Goal: Task Accomplishment & Management: Manage account settings

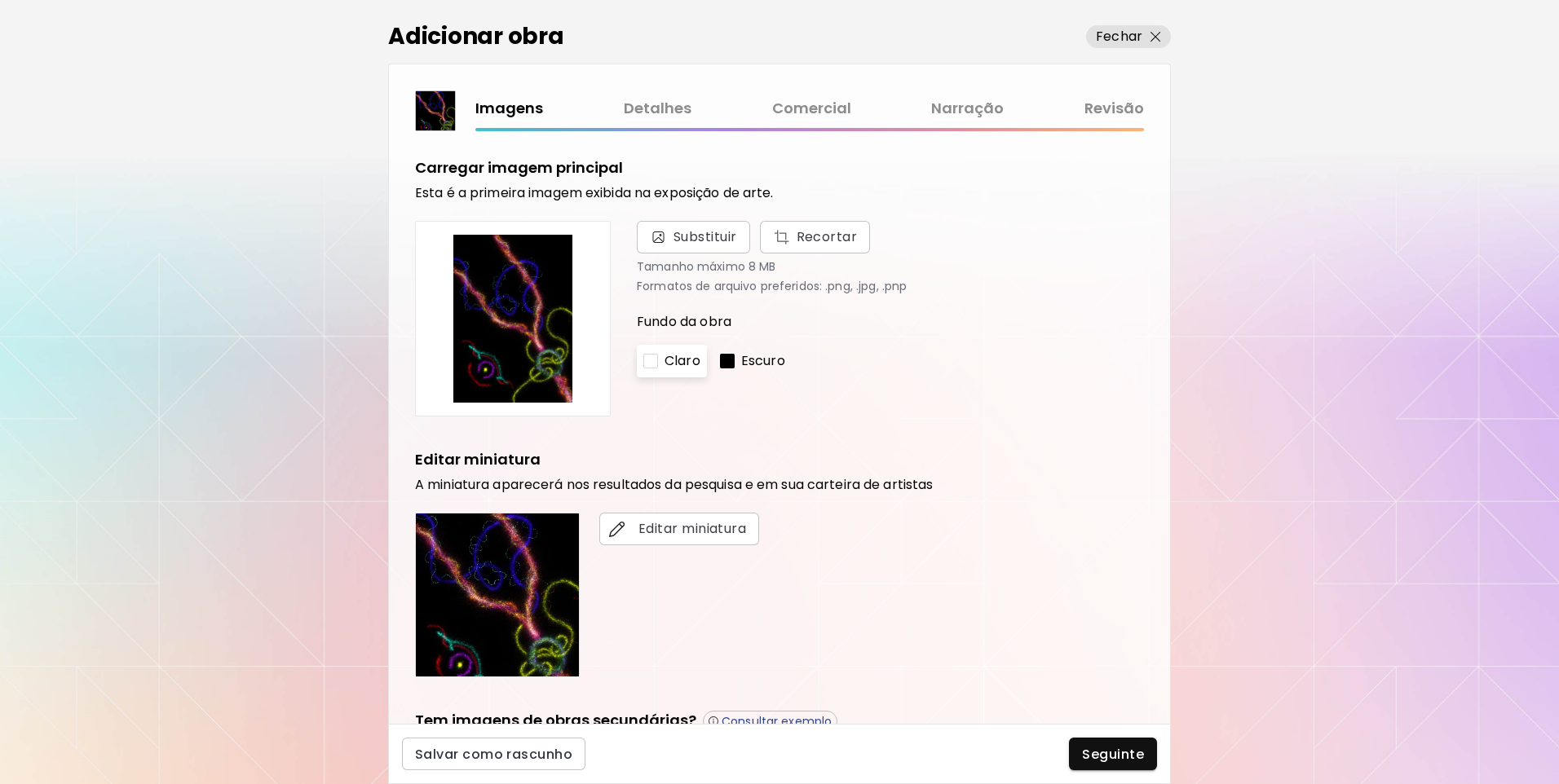
click at [1114, 116] on link "Revisão" at bounding box center [1114, 109] width 60 height 23
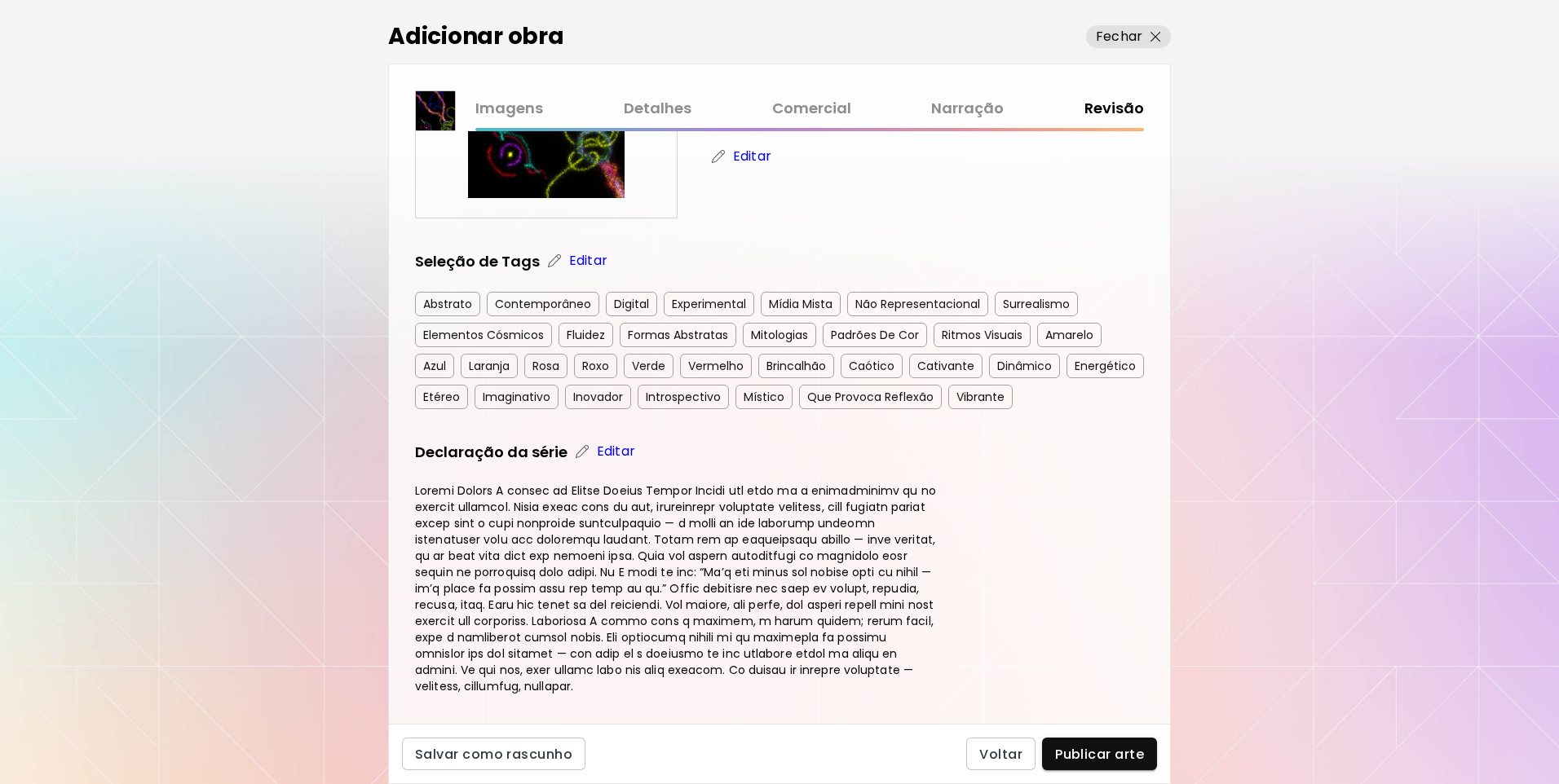
scroll to position [161, 0]
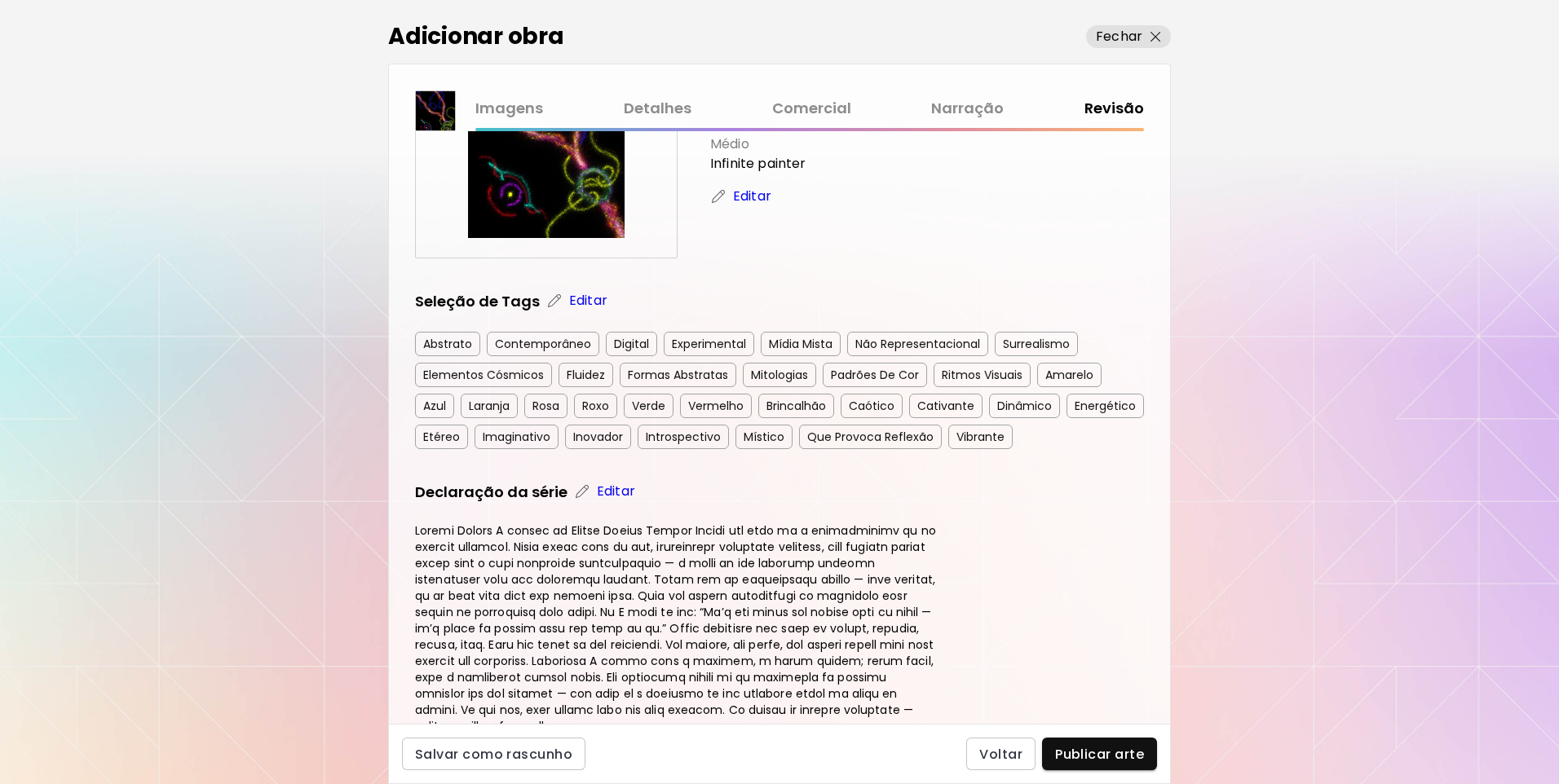
click at [969, 121] on div "Imagens Detalhes Comercial Narração Revisão" at bounding box center [809, 114] width 669 height 34
click at [963, 106] on link "Narração" at bounding box center [967, 109] width 72 height 23
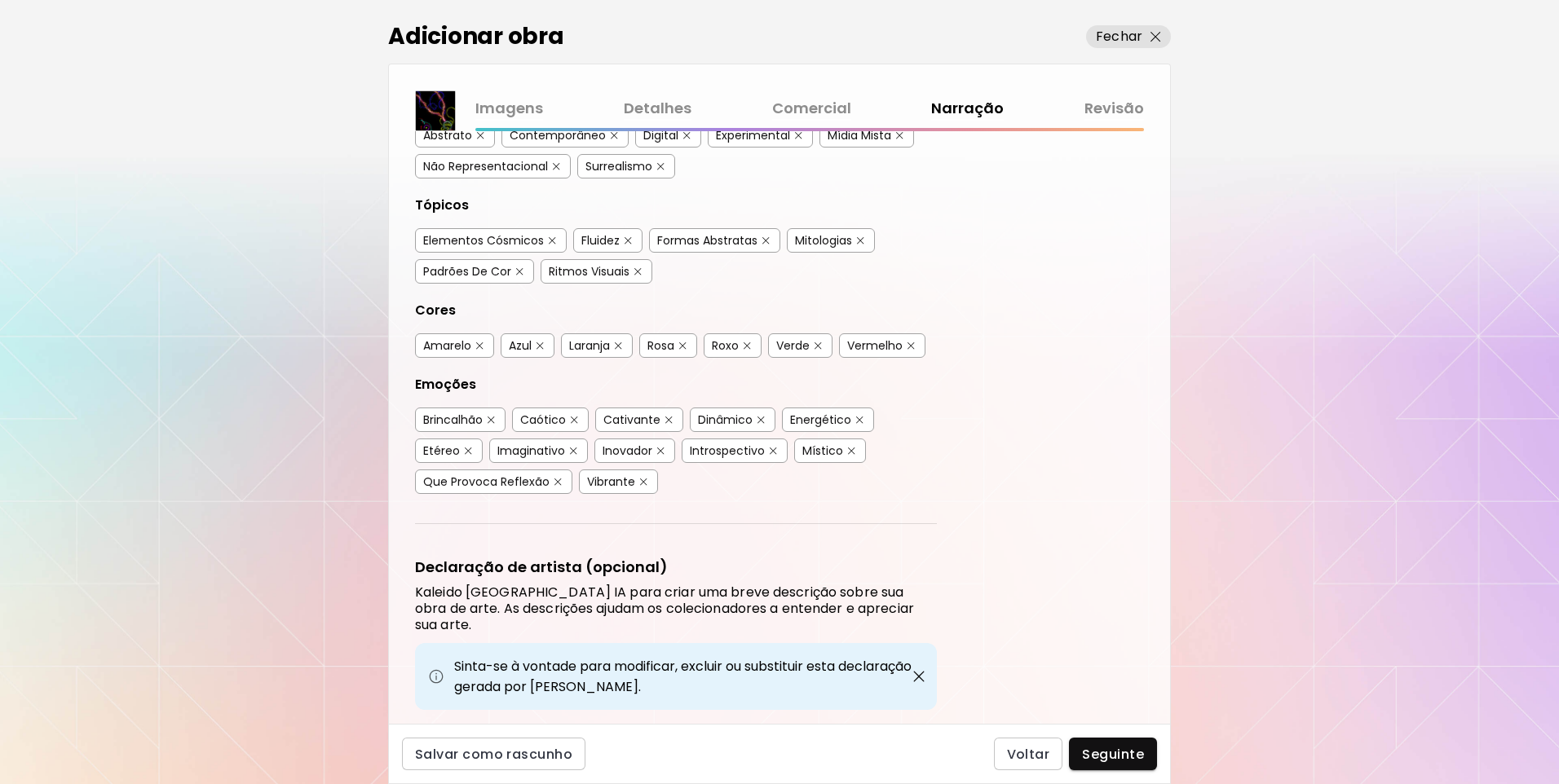
scroll to position [308, 0]
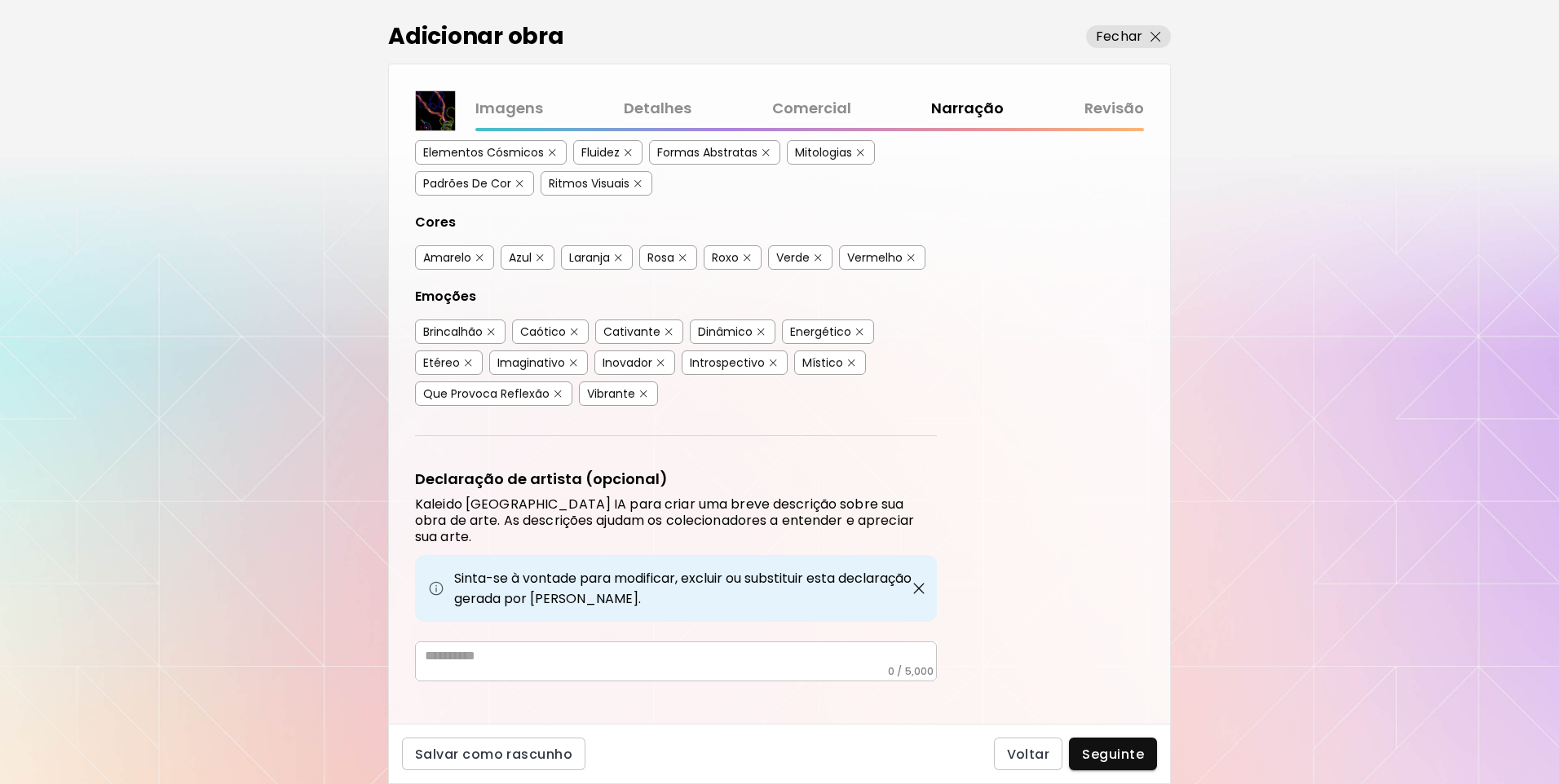
click at [1128, 99] on link "Revisão" at bounding box center [1114, 109] width 60 height 23
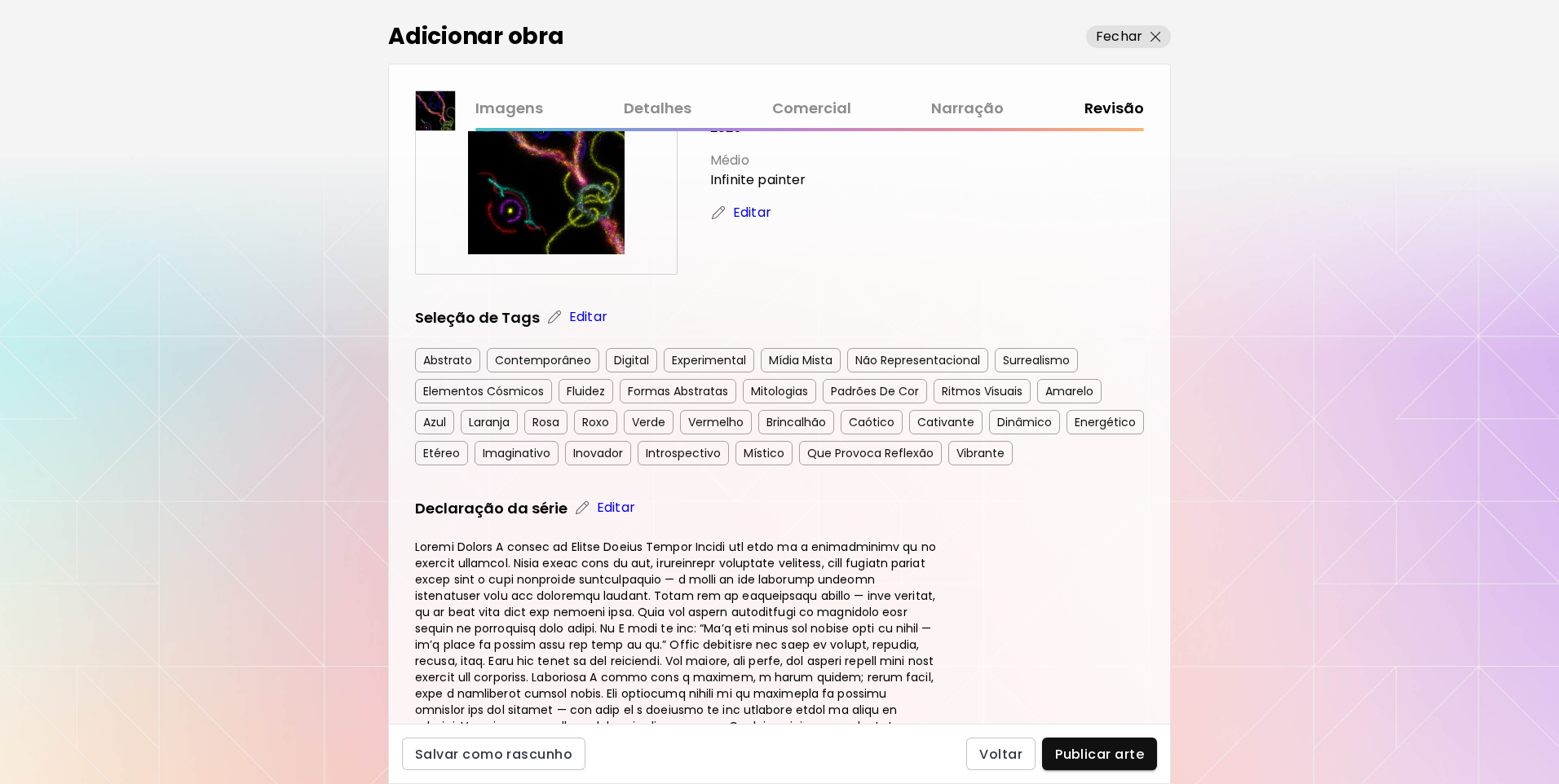
scroll to position [406, 0]
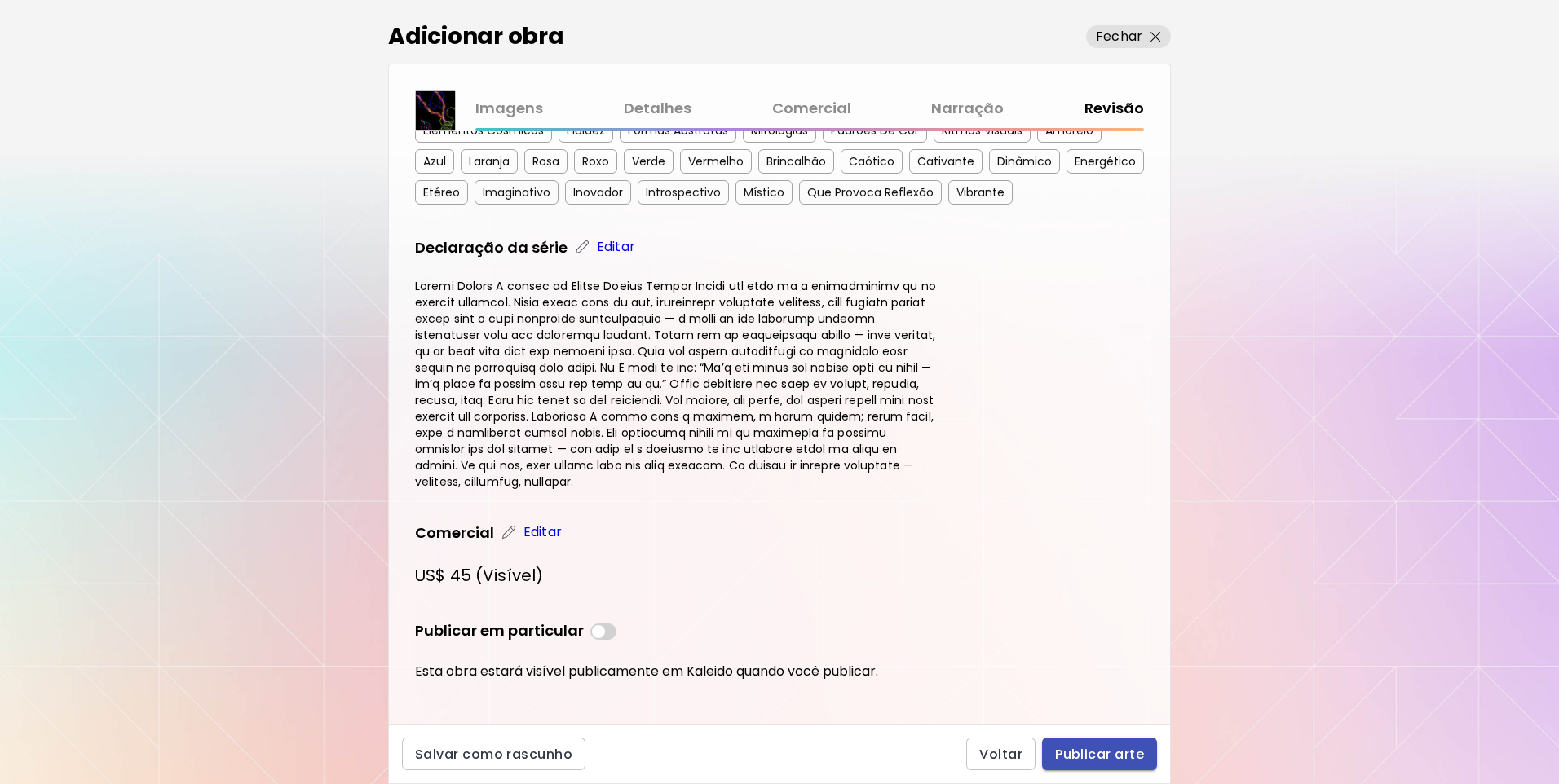
click at [1101, 757] on span "Publicar arte" at bounding box center [1099, 754] width 89 height 17
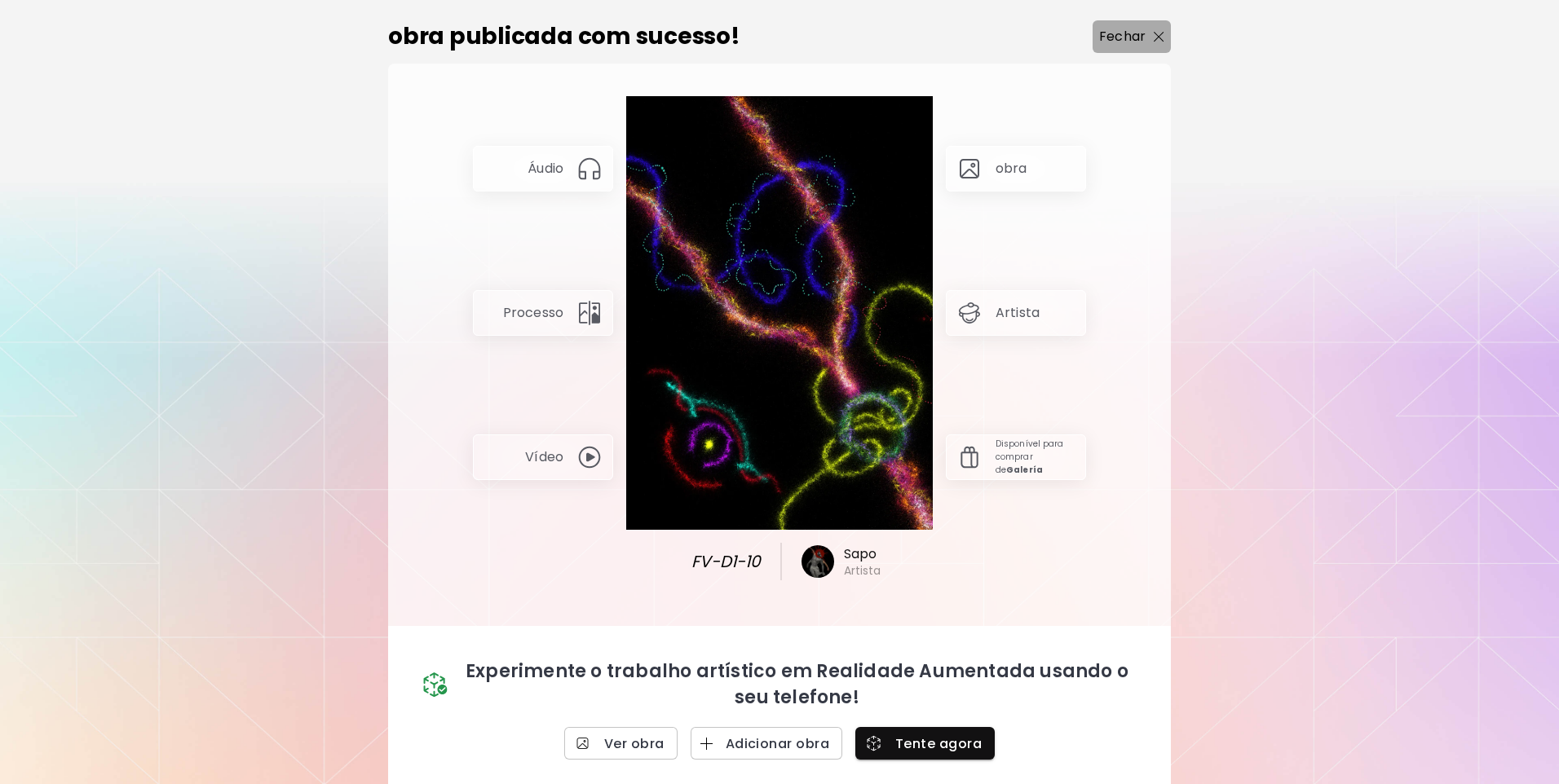
click at [1156, 45] on span "Fechar" at bounding box center [1131, 37] width 65 height 20
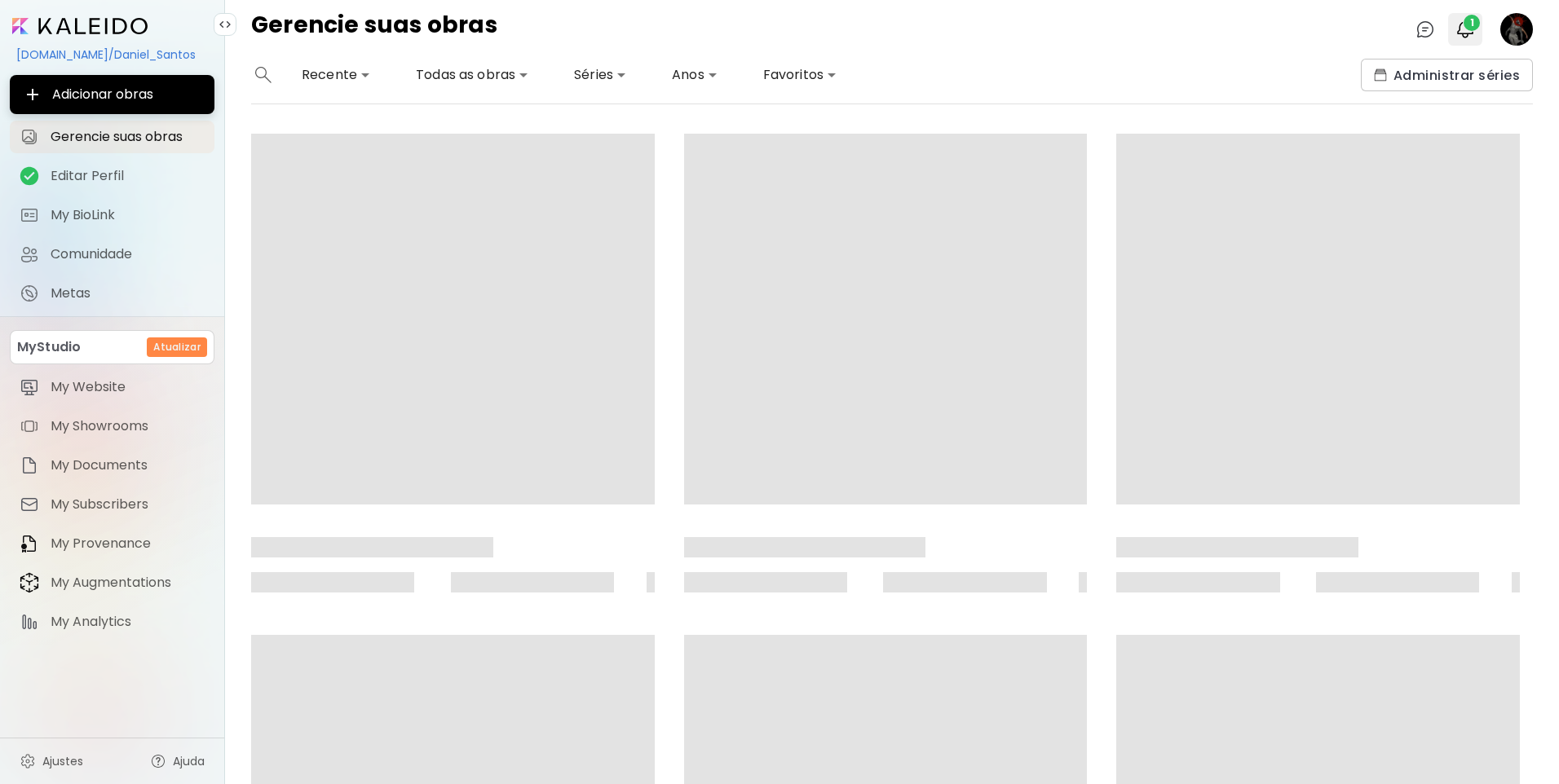
click at [1474, 28] on span "1" at bounding box center [1472, 23] width 17 height 17
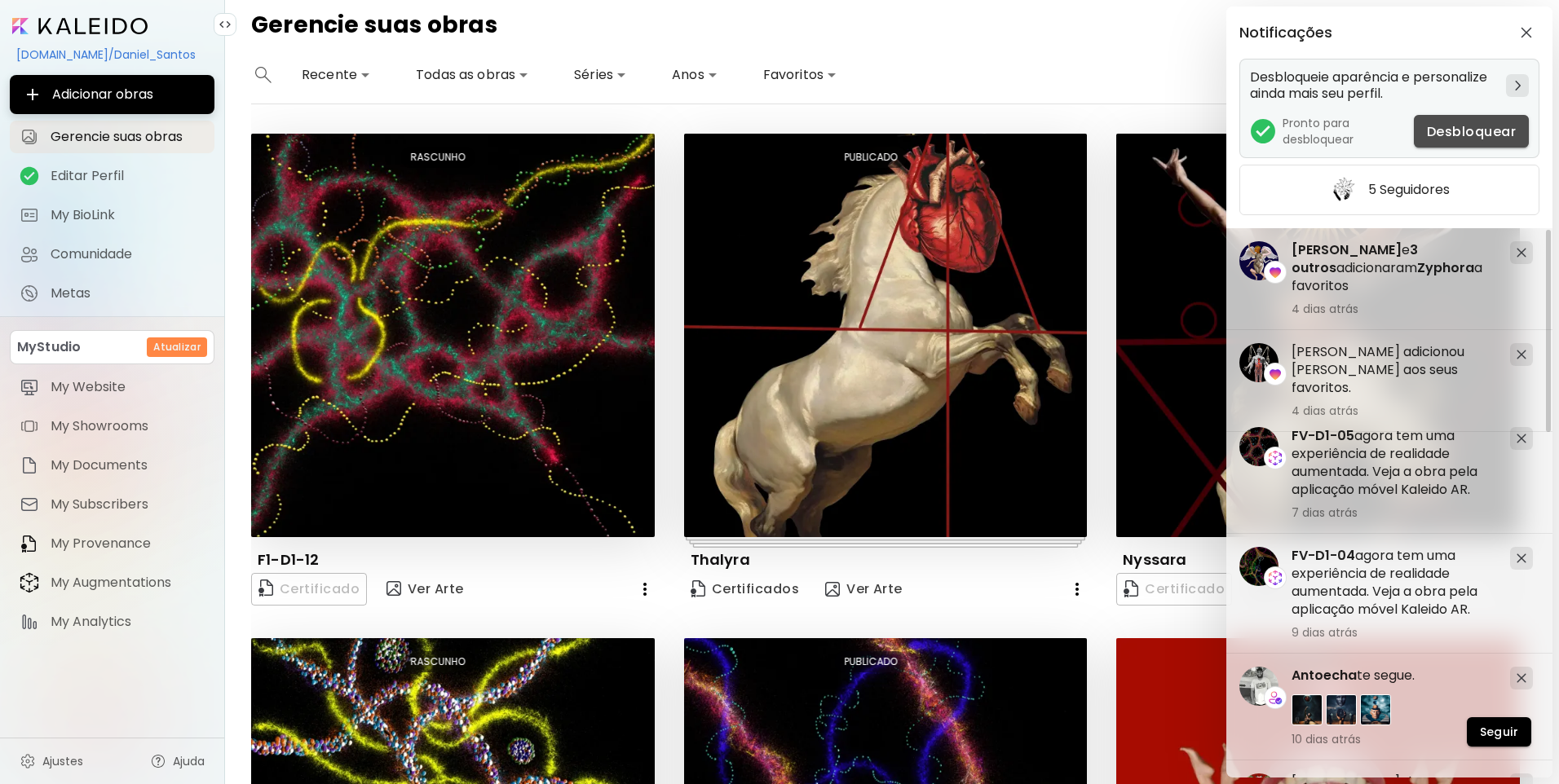
click at [1469, 126] on span "Desbloquear" at bounding box center [1471, 131] width 89 height 17
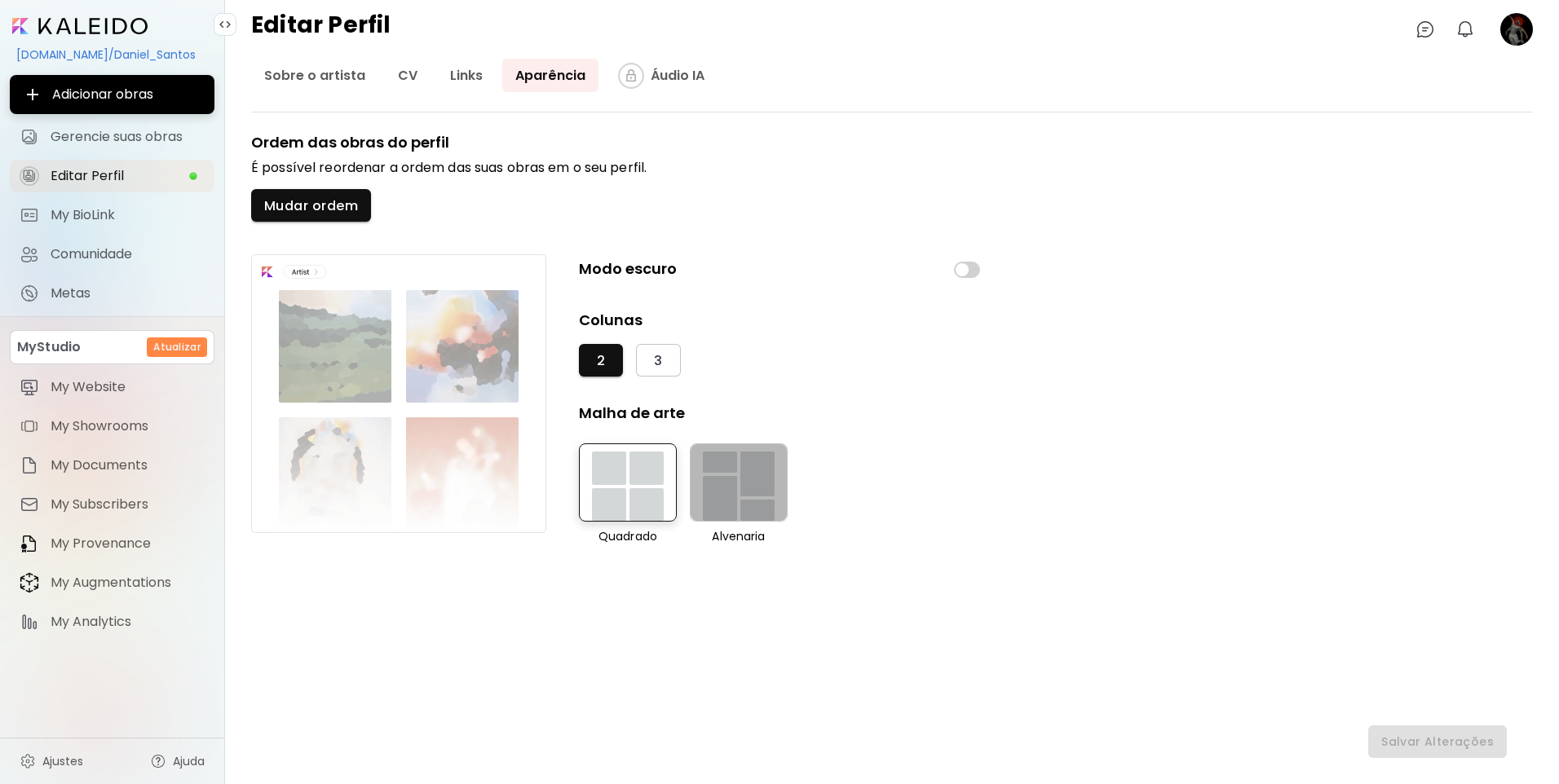
click at [733, 490] on div "button" at bounding box center [720, 498] width 34 height 45
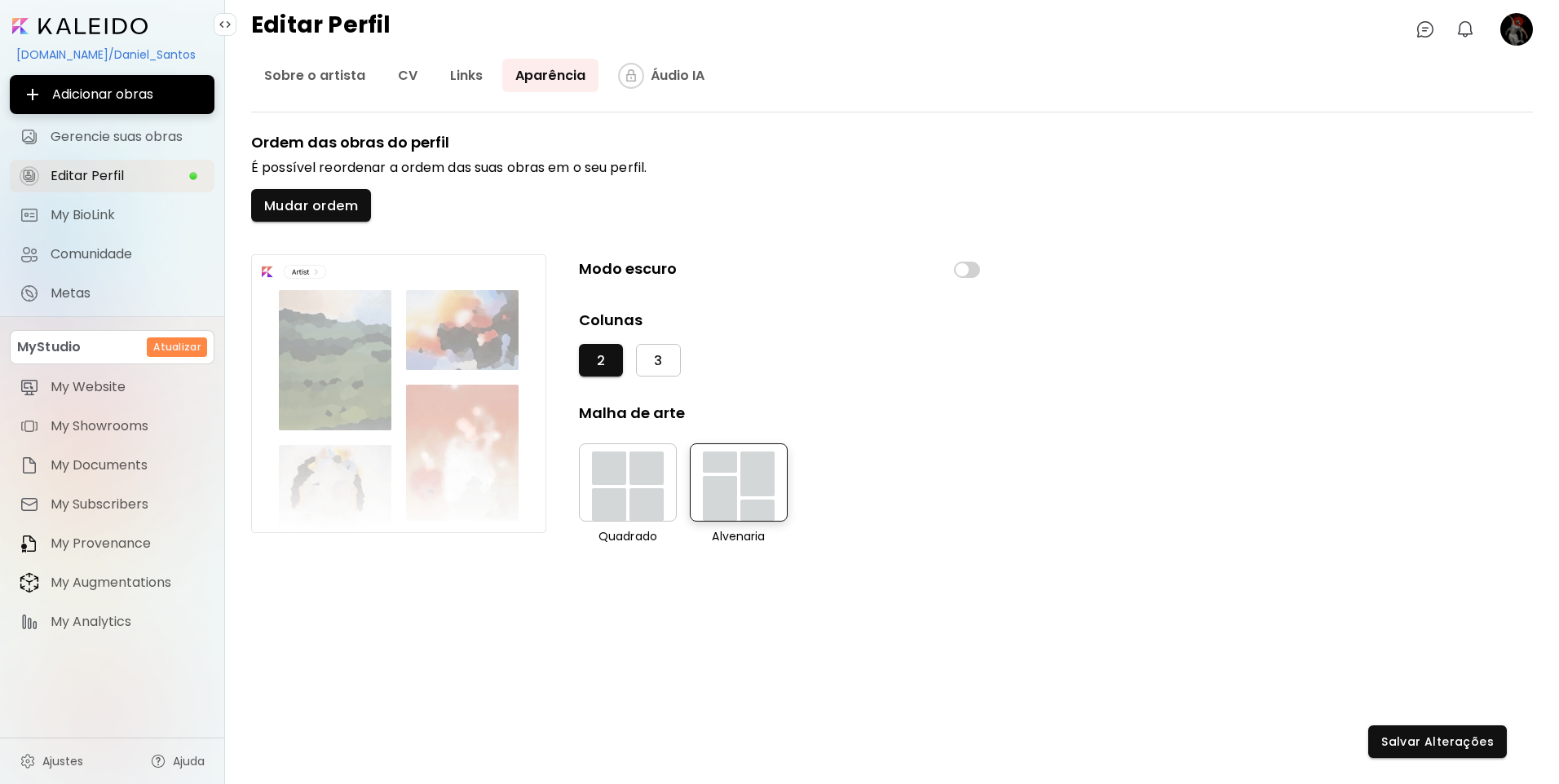
click at [668, 361] on button "3" at bounding box center [657, 360] width 44 height 32
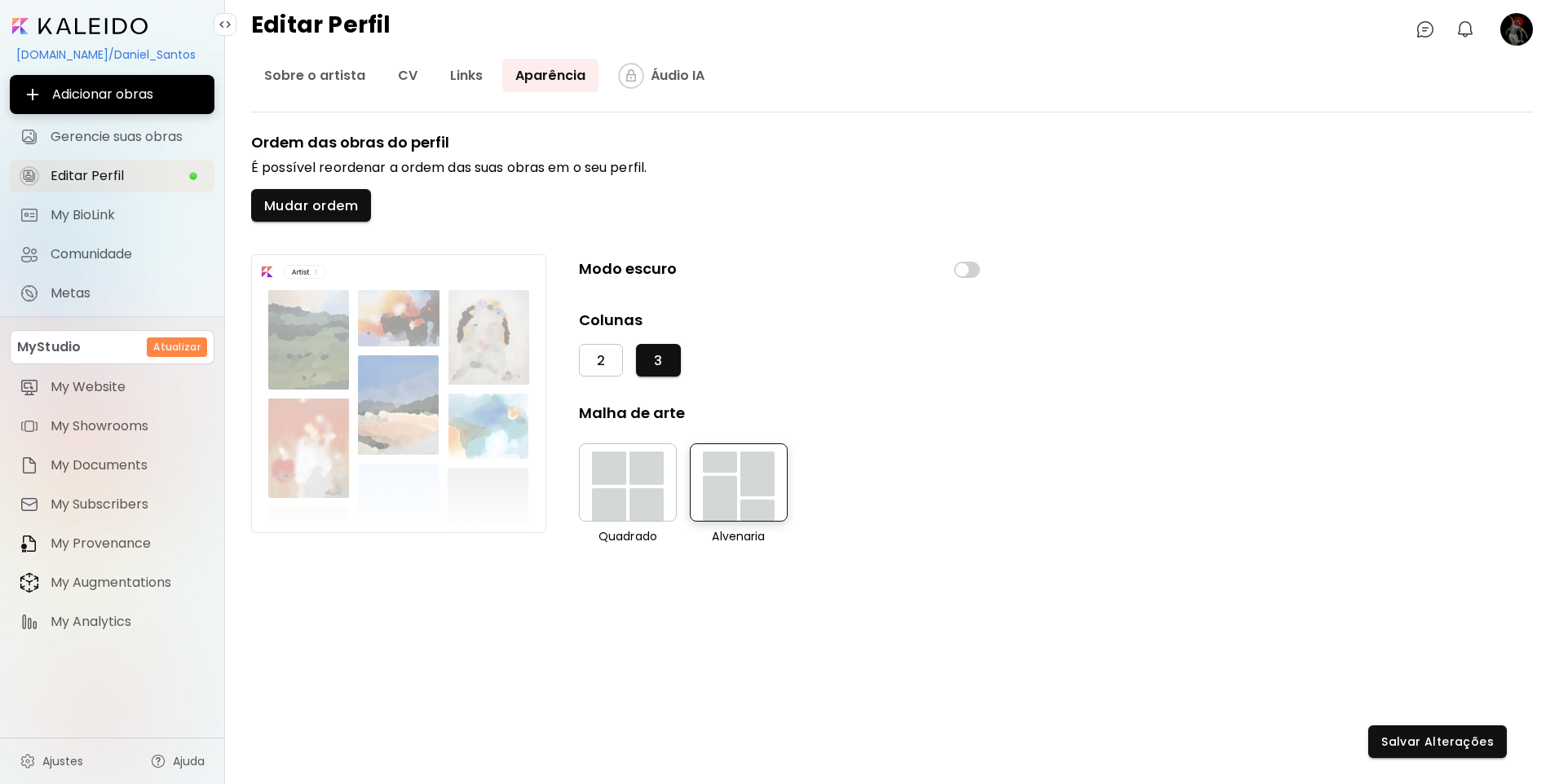
click at [604, 361] on span "2" at bounding box center [601, 360] width 8 height 17
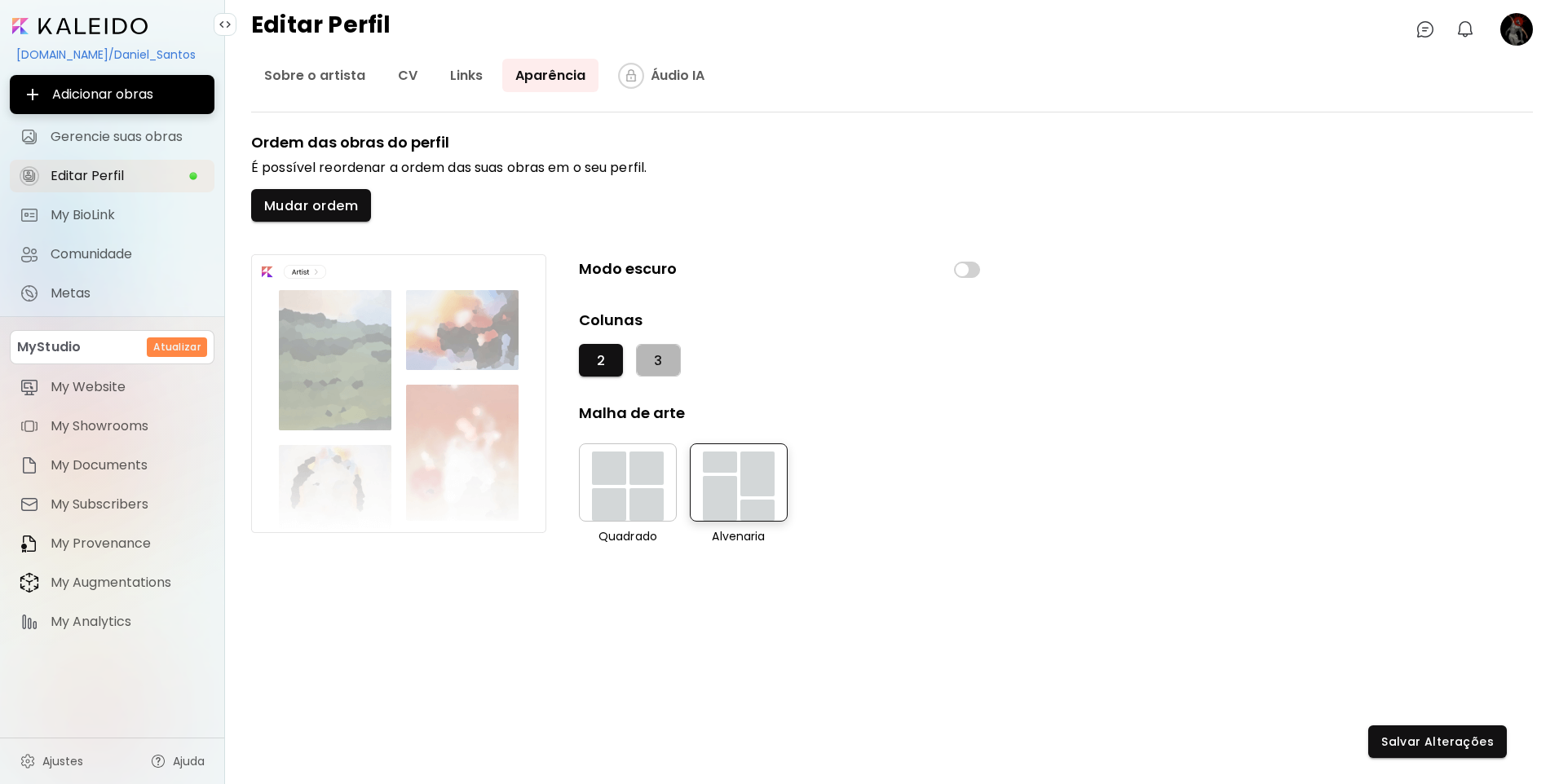
click at [670, 361] on button "3" at bounding box center [657, 360] width 44 height 32
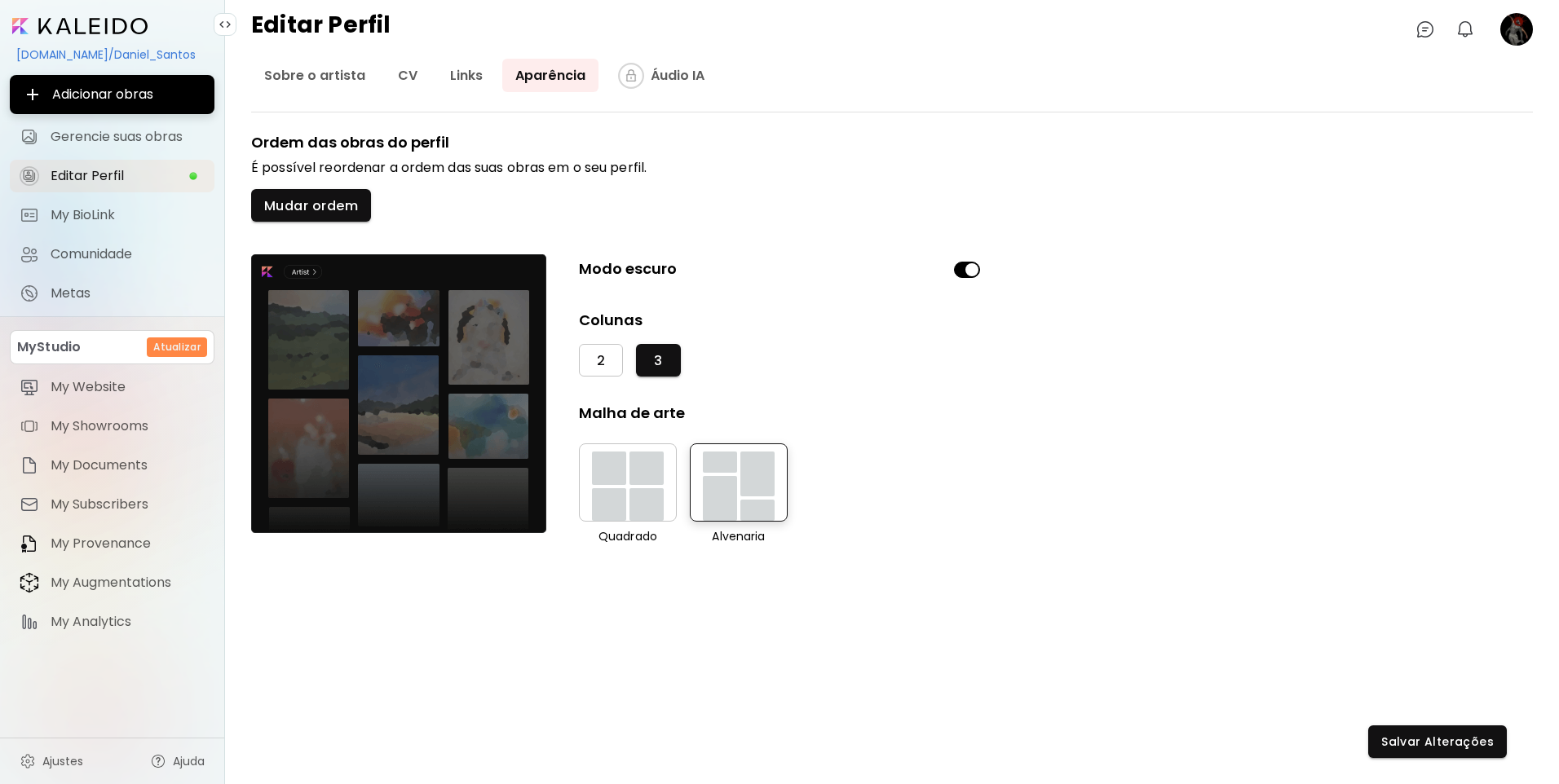
click at [608, 373] on button "2" at bounding box center [601, 360] width 44 height 32
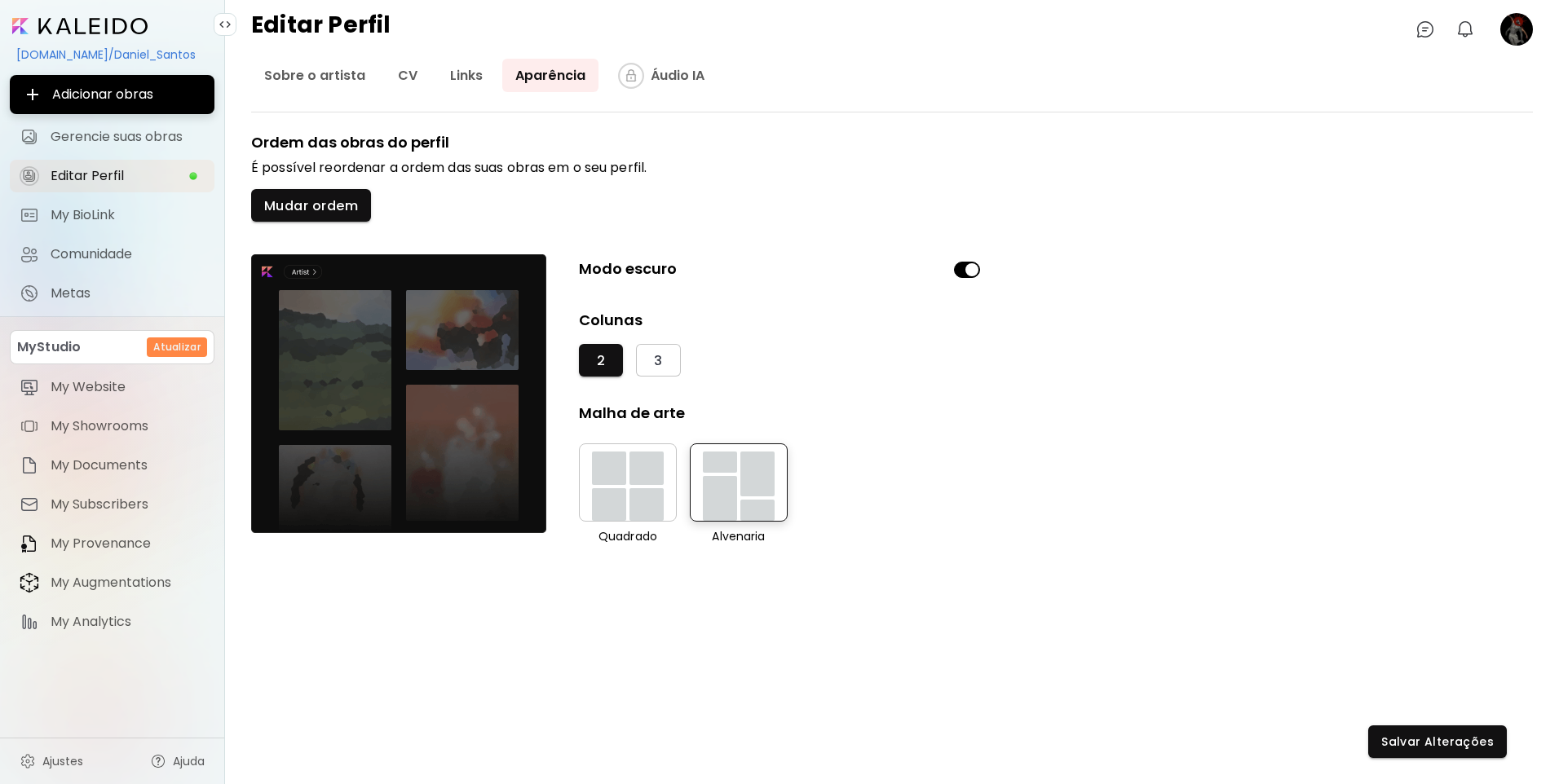
click at [605, 468] on div "button" at bounding box center [608, 468] width 34 height 33
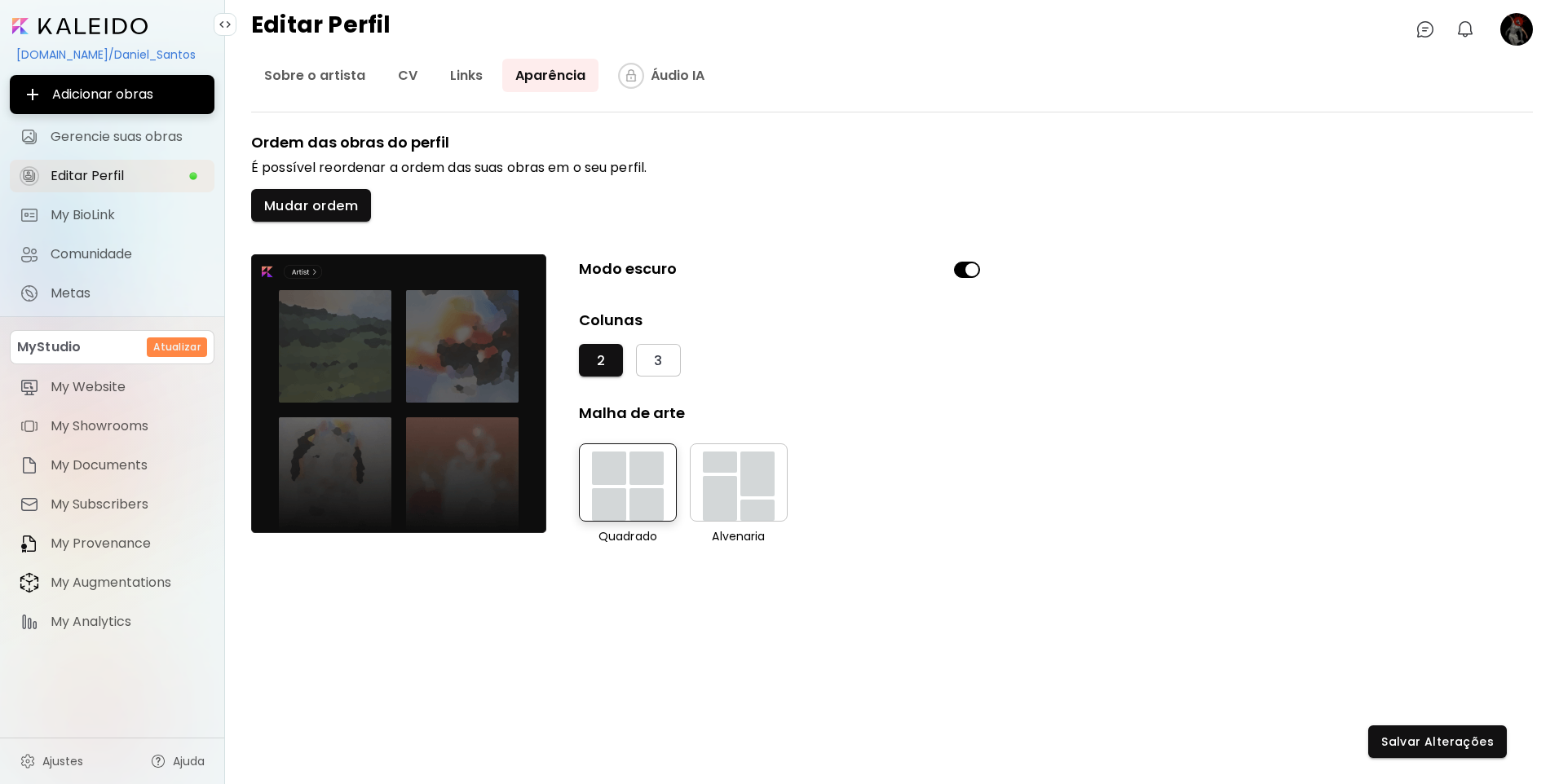
click at [745, 493] on div "button" at bounding box center [757, 474] width 34 height 45
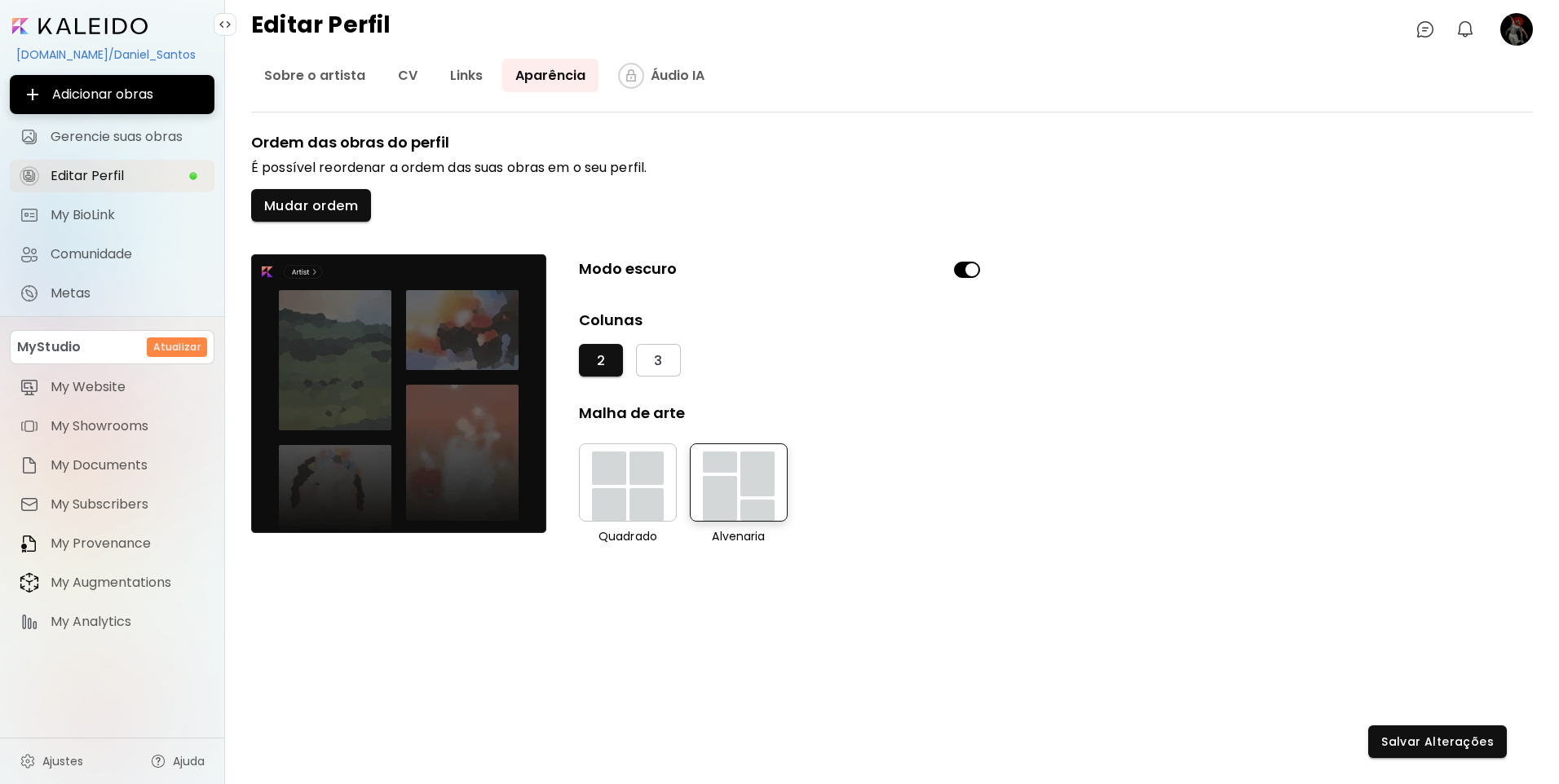
click at [641, 481] on div "button" at bounding box center [646, 468] width 34 height 33
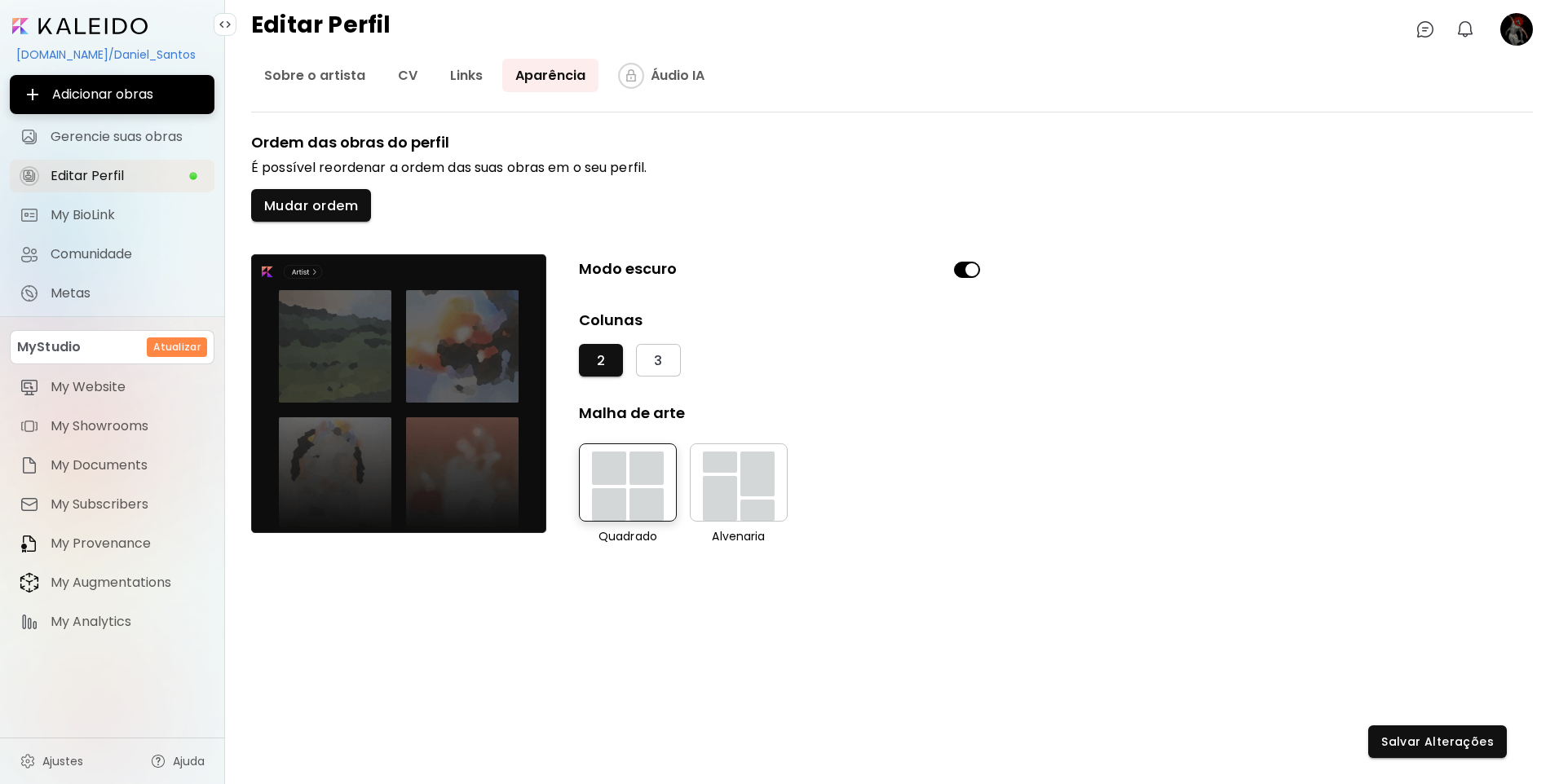
click at [724, 480] on div "button" at bounding box center [720, 498] width 34 height 45
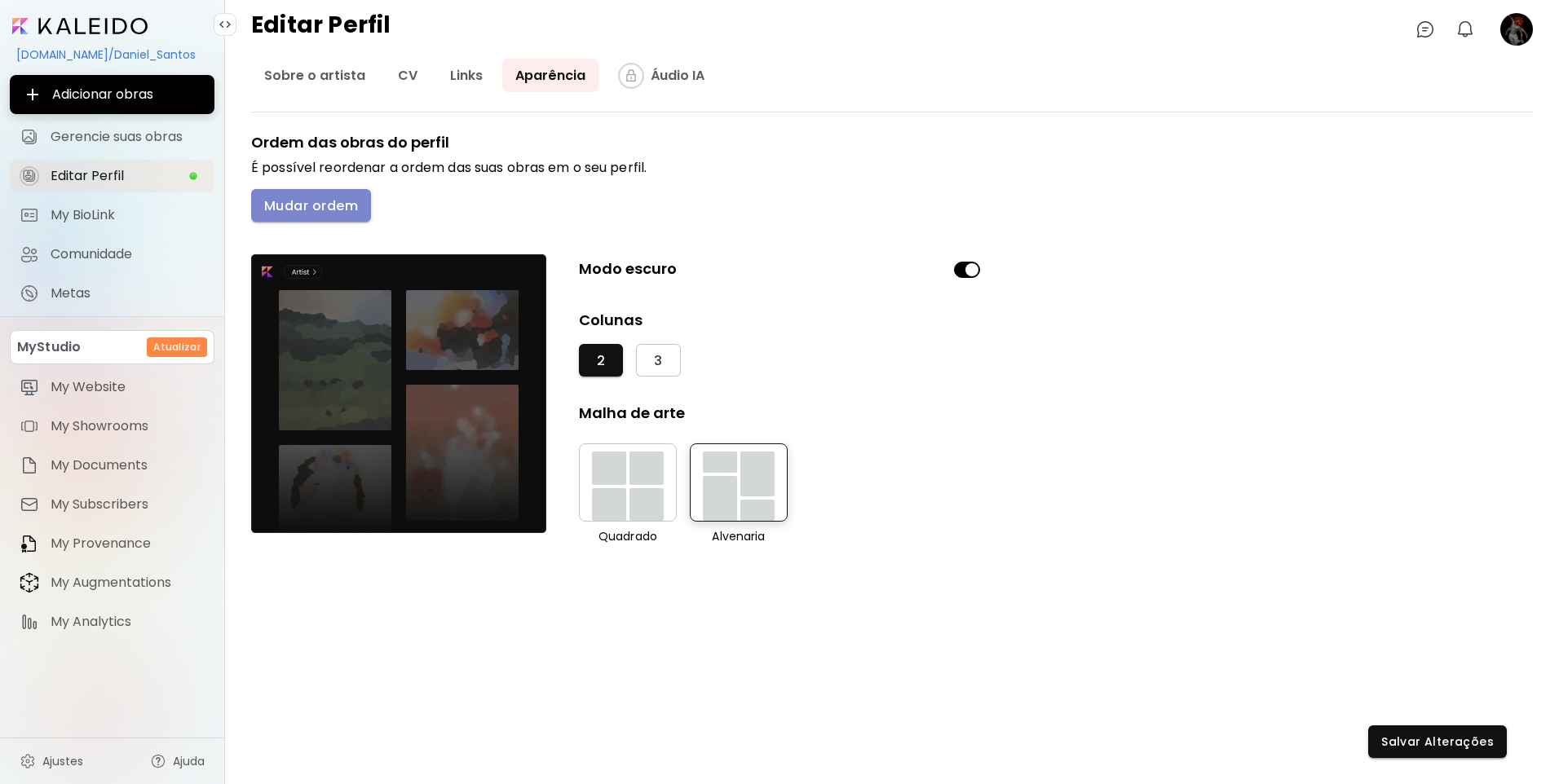
click at [324, 214] on span "Mudar ordem" at bounding box center [310, 205] width 94 height 17
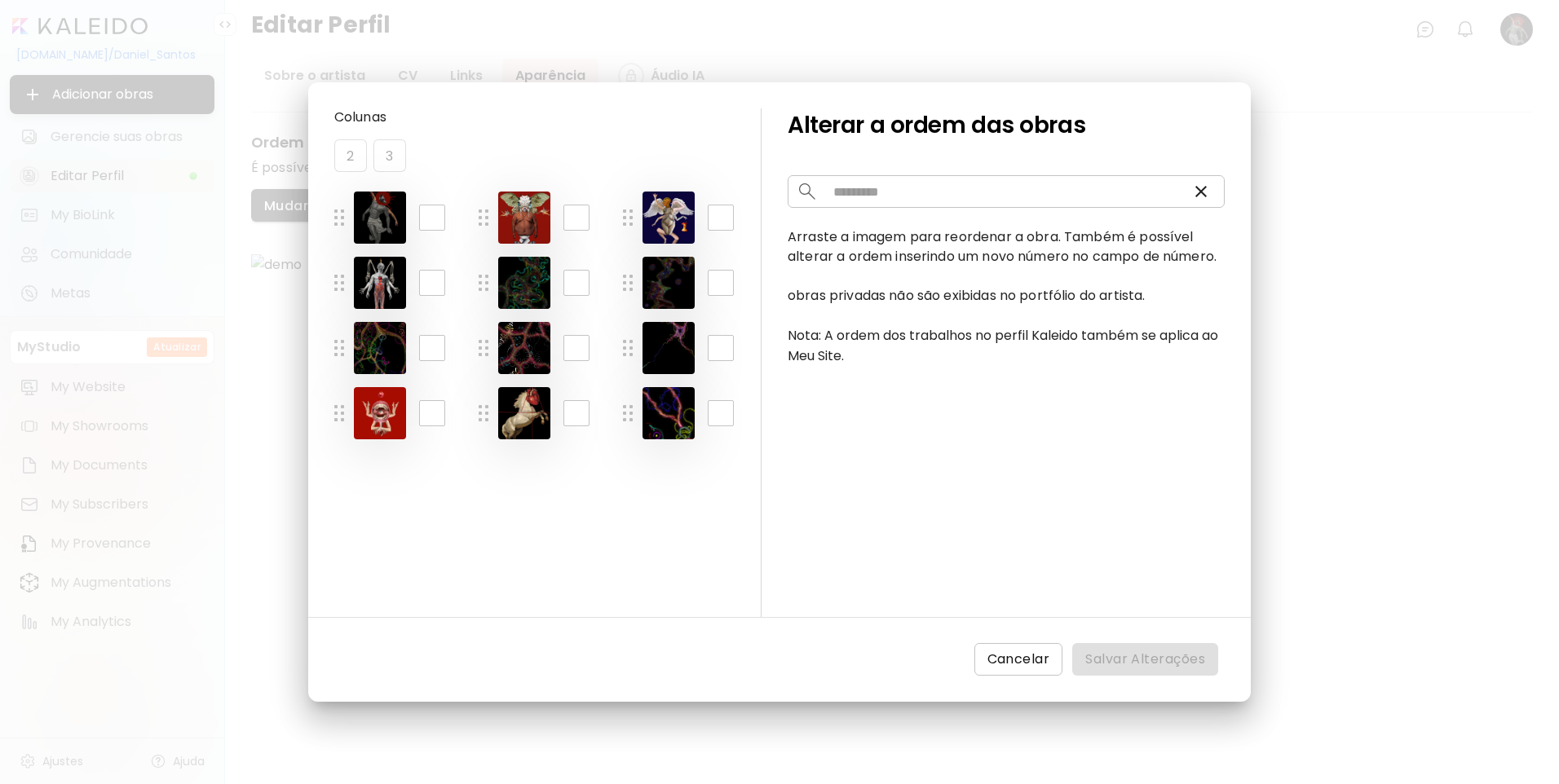
click at [1029, 661] on span "Cancelar" at bounding box center [1018, 659] width 62 height 20
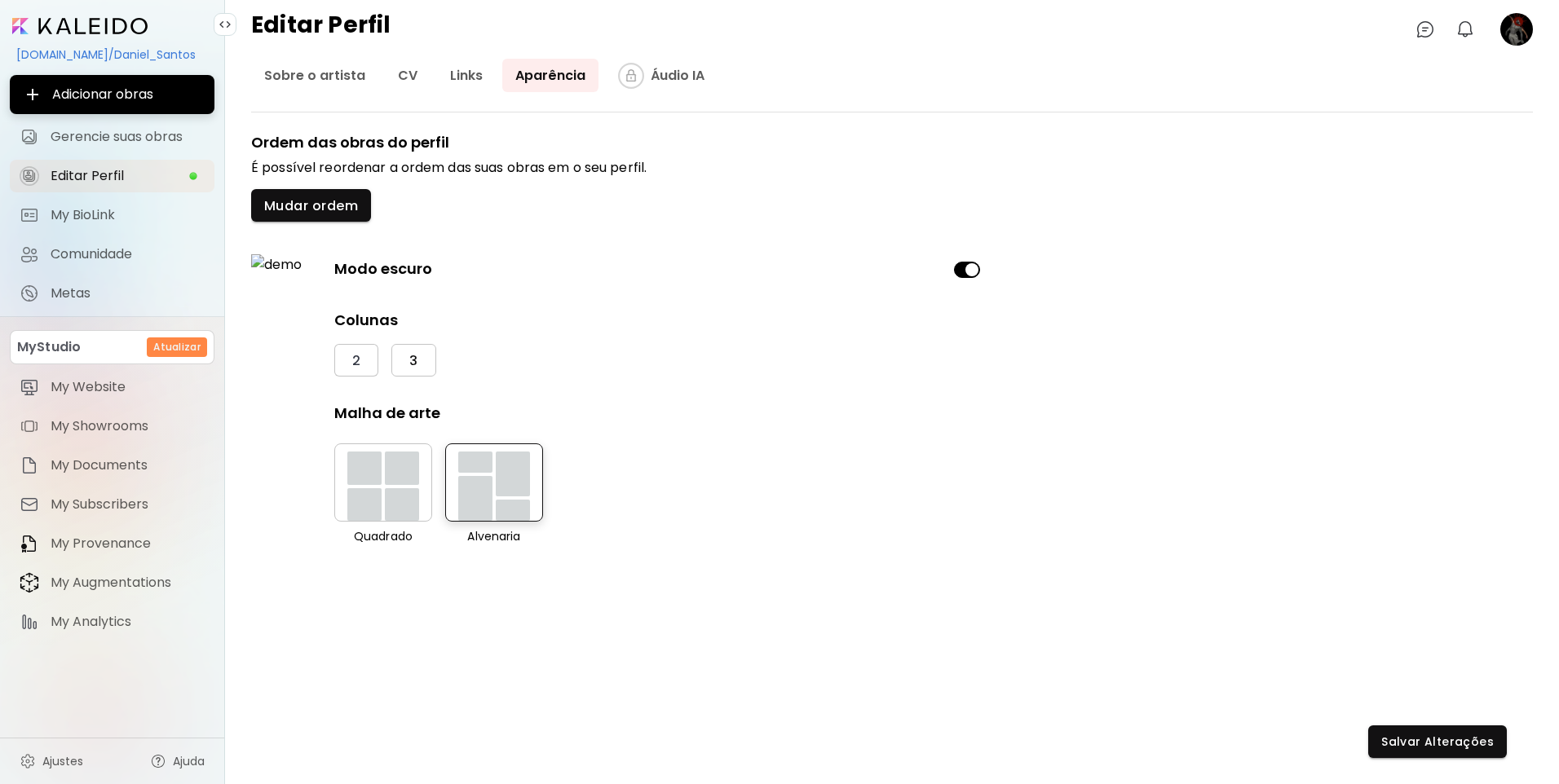
drag, startPoint x: 437, startPoint y: 372, endPoint x: 429, endPoint y: 367, distance: 9.4
click at [431, 368] on div "2 3" at bounding box center [660, 360] width 651 height 32
click at [429, 367] on button "3" at bounding box center [413, 360] width 44 height 32
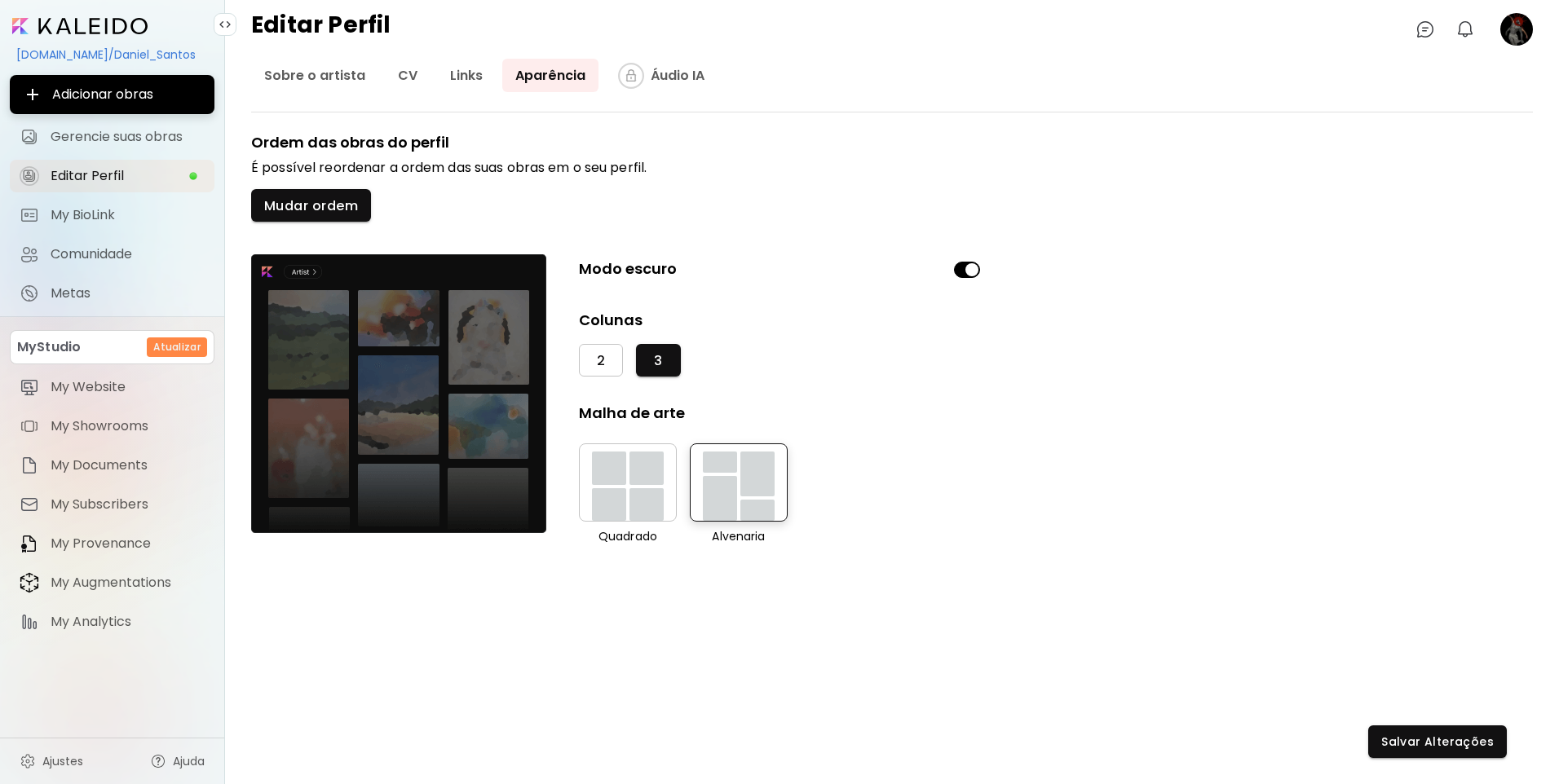
click at [611, 350] on button "2" at bounding box center [601, 360] width 44 height 32
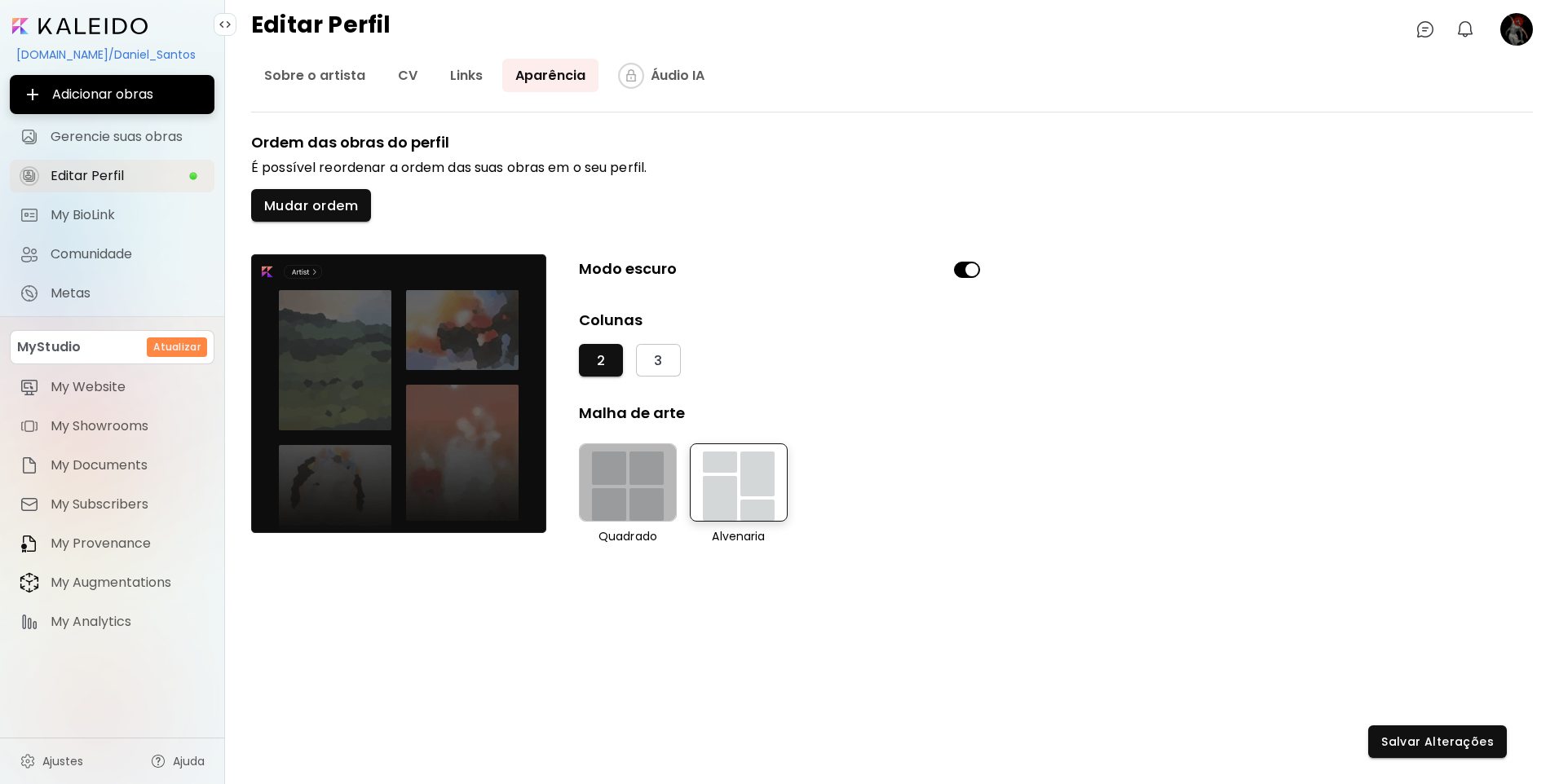
drag, startPoint x: 646, startPoint y: 461, endPoint x: 740, endPoint y: 465, distance: 94.1
click at [651, 461] on div "button" at bounding box center [646, 468] width 34 height 33
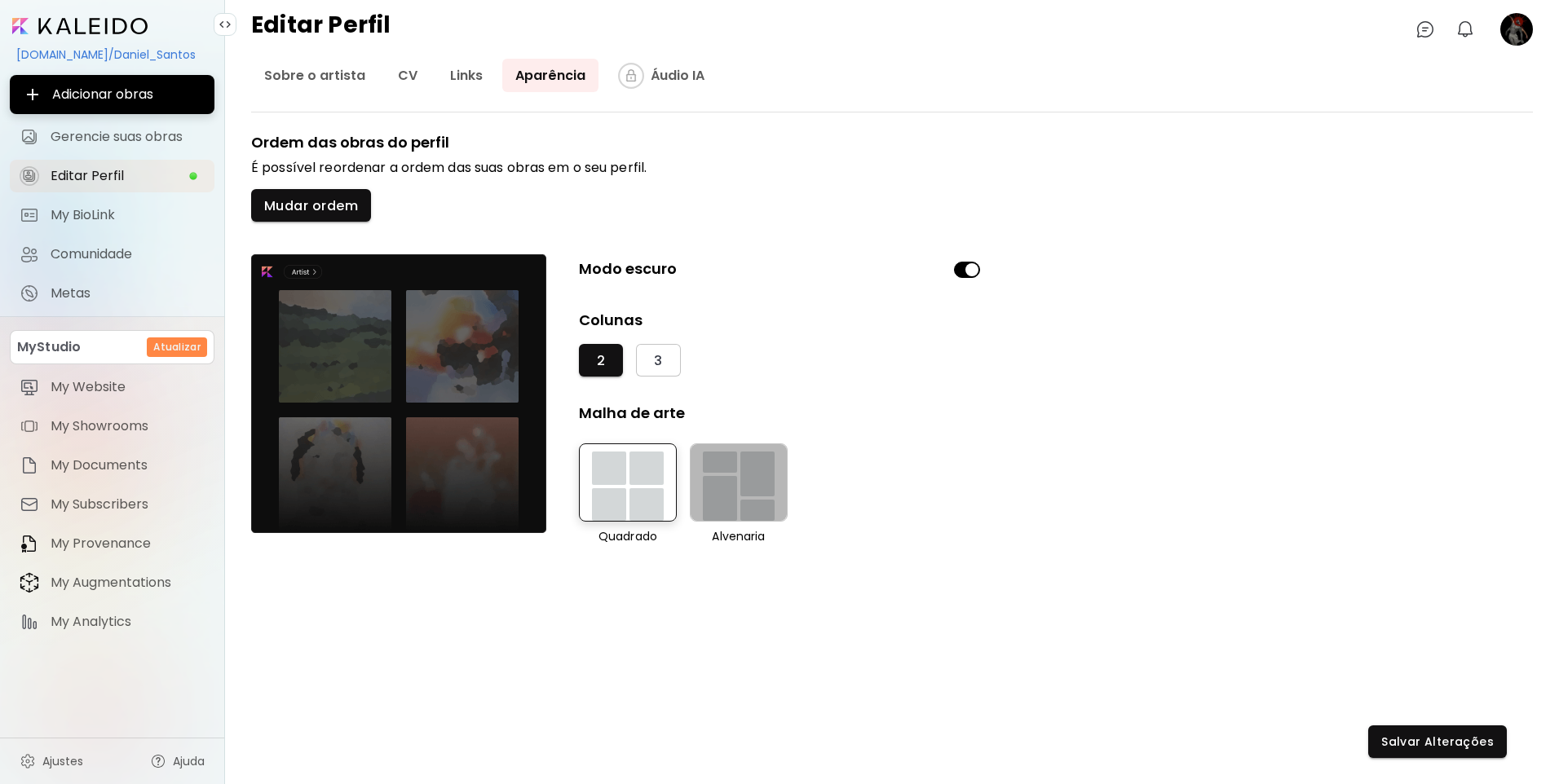
click at [748, 468] on div "button" at bounding box center [757, 474] width 34 height 45
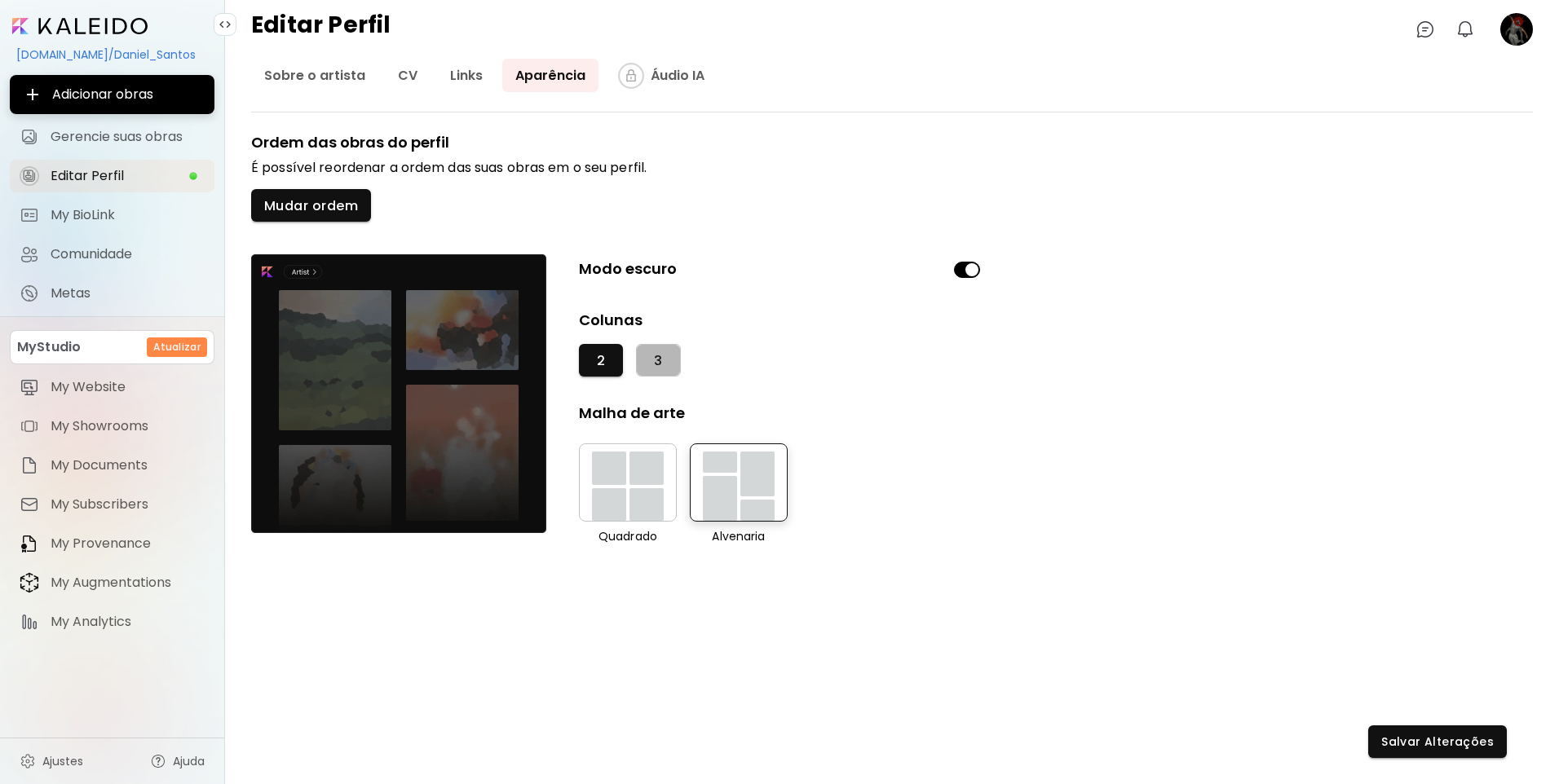
click at [651, 369] on button "3" at bounding box center [657, 360] width 44 height 32
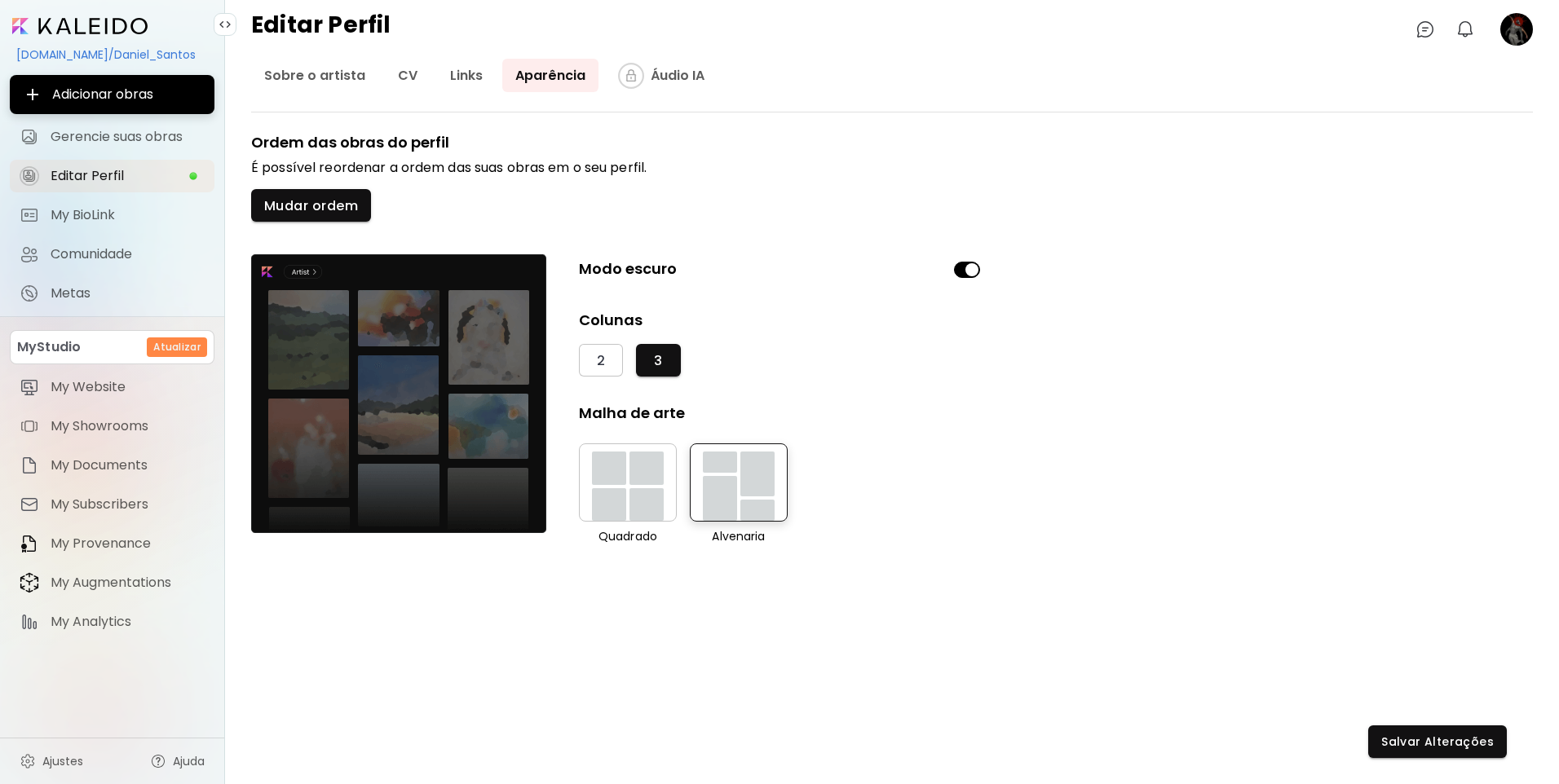
click at [631, 466] on div "button" at bounding box center [646, 468] width 34 height 33
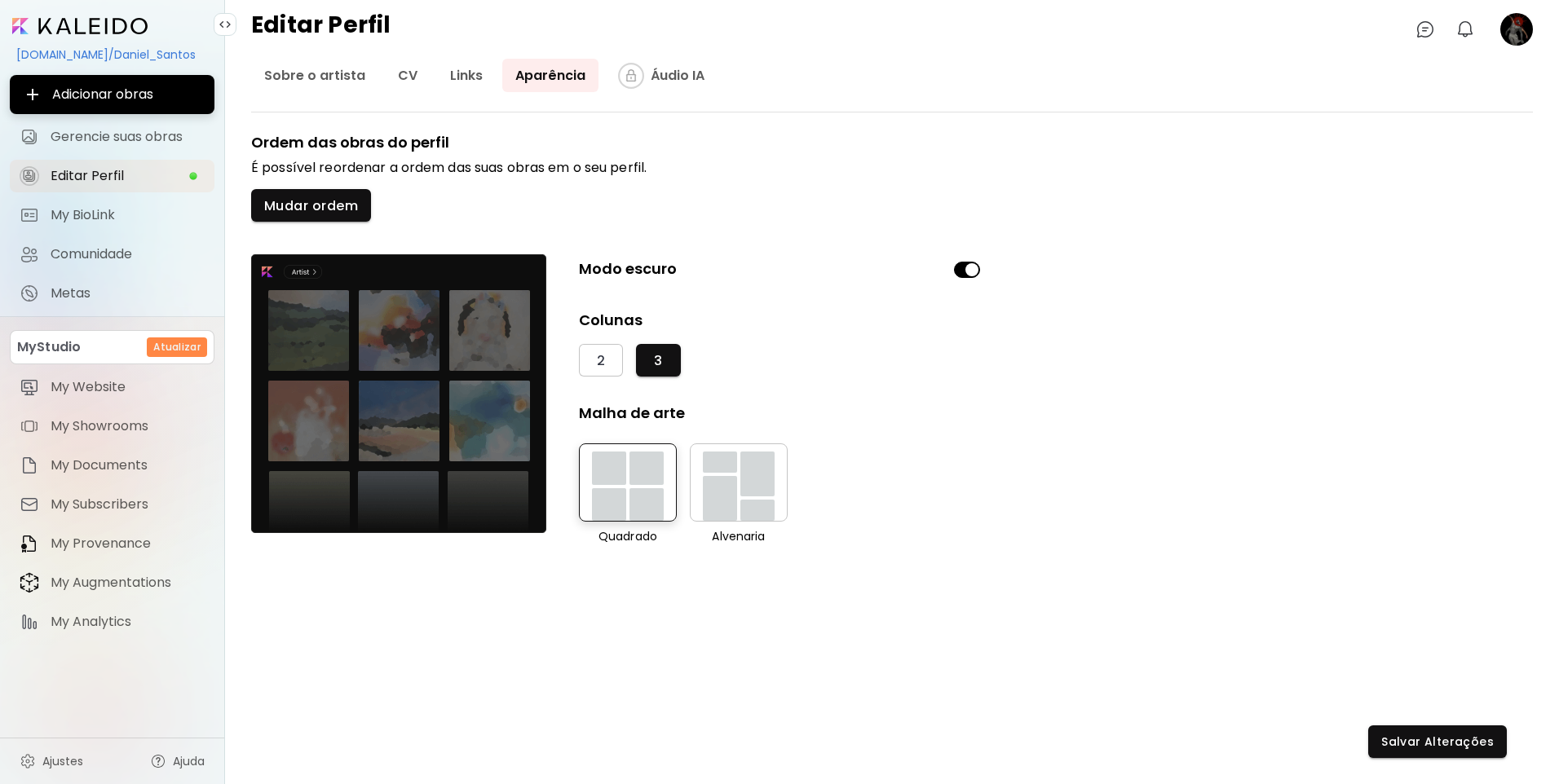
click at [744, 489] on div "button" at bounding box center [757, 474] width 34 height 45
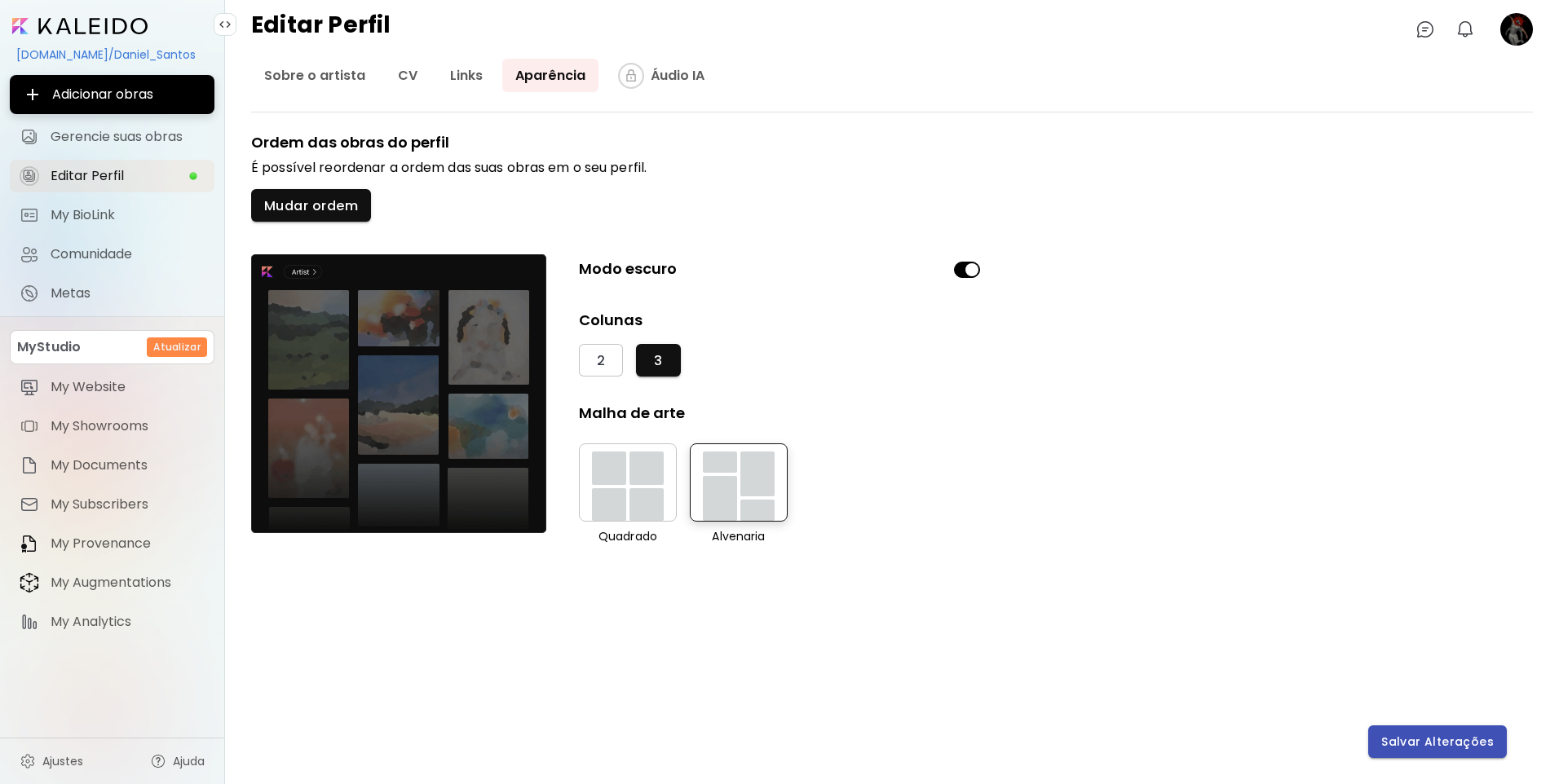
click at [1436, 737] on span "Salvar Alterações" at bounding box center [1437, 742] width 112 height 17
click at [127, 167] on link "Editar Perfil" at bounding box center [112, 175] width 205 height 32
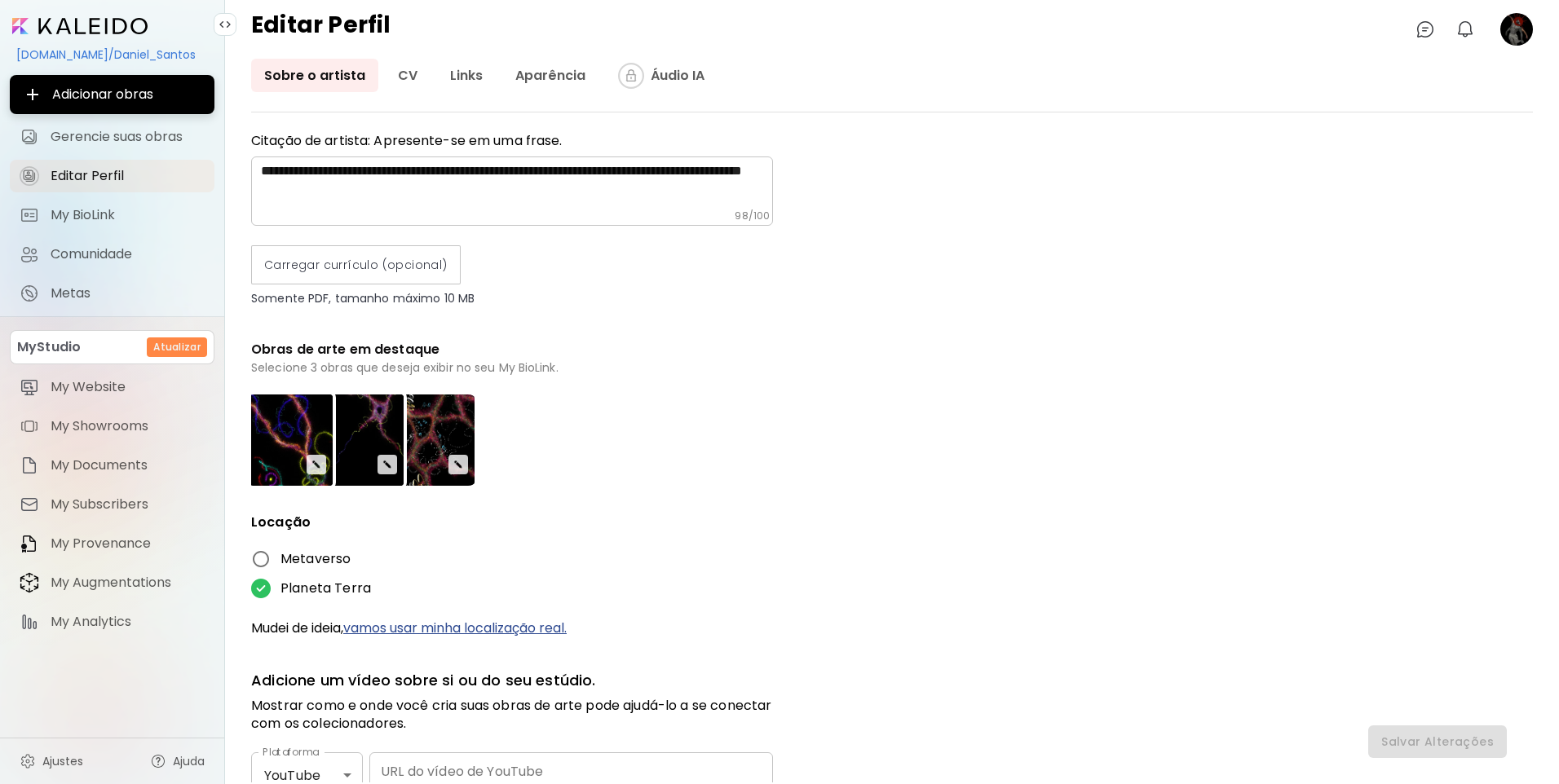
scroll to position [407, 0]
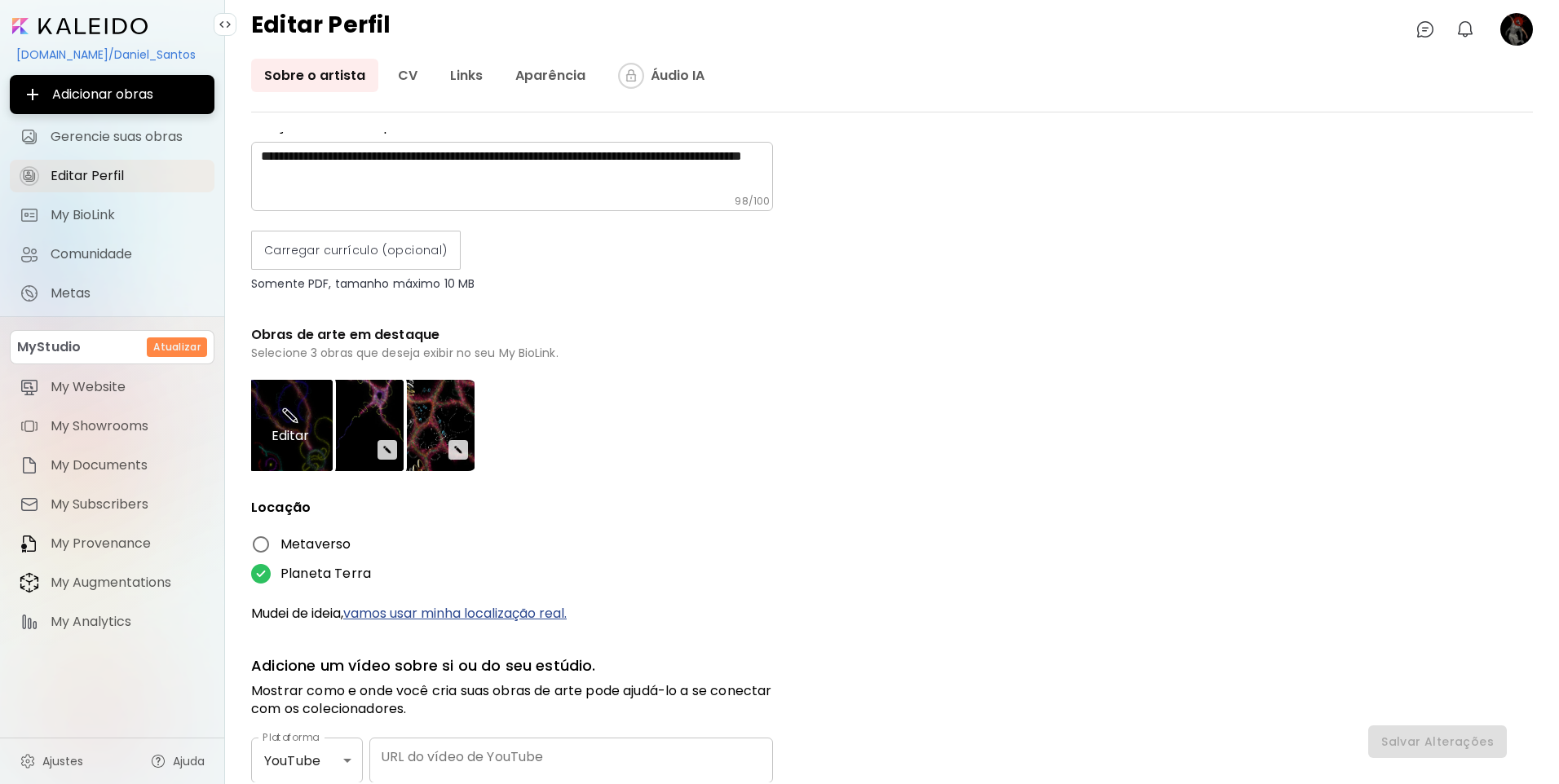
click at [294, 427] on div "Editar" at bounding box center [290, 426] width 85 height 91
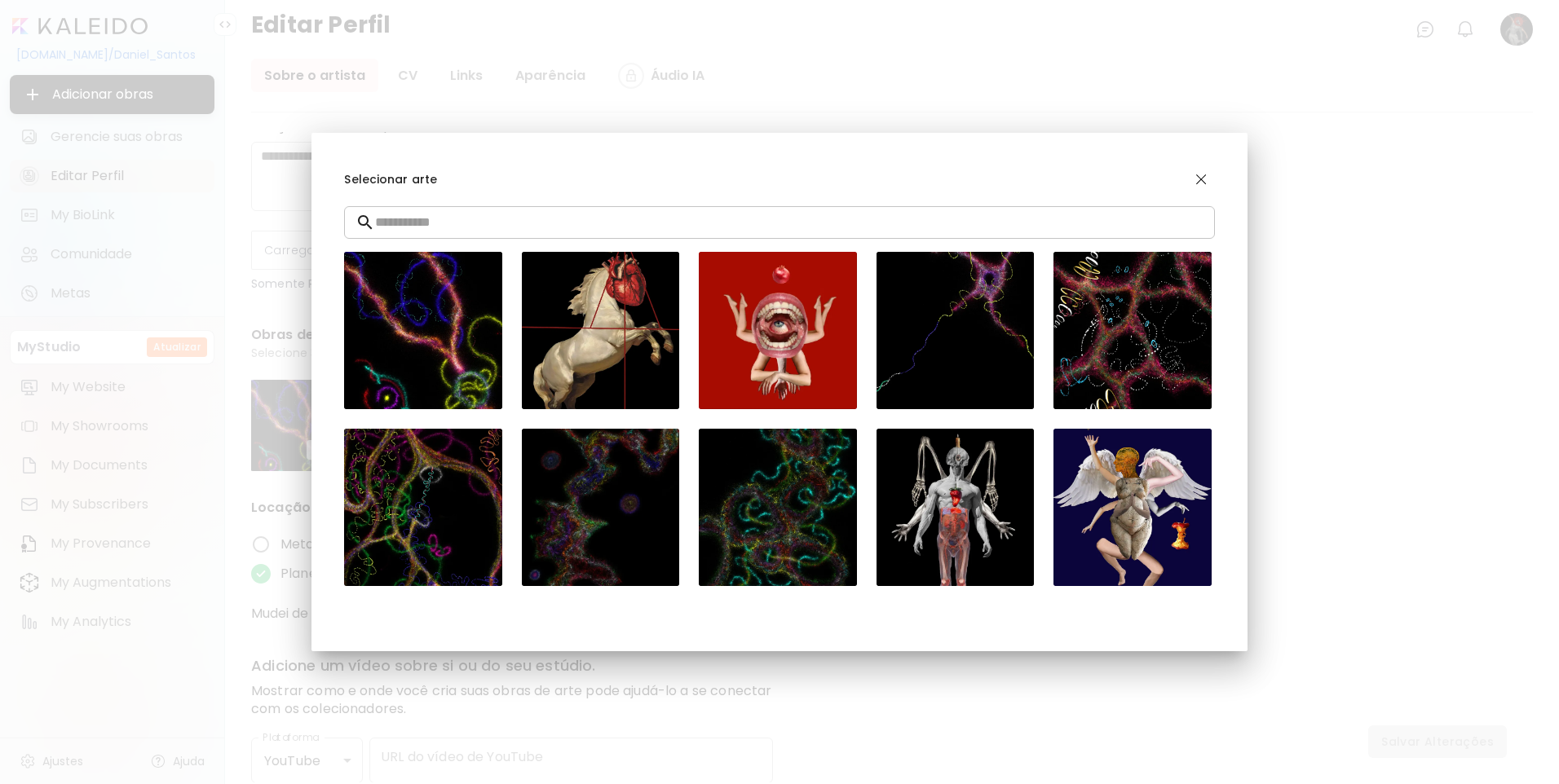
click at [1061, 224] on input "text" at bounding box center [794, 222] width 839 height 46
click at [744, 783] on div "Selecionar arte ​ Selecionar Selecionar Selecionar Selecionar Selecionar Seleci…" at bounding box center [780, 392] width 1559 height 784
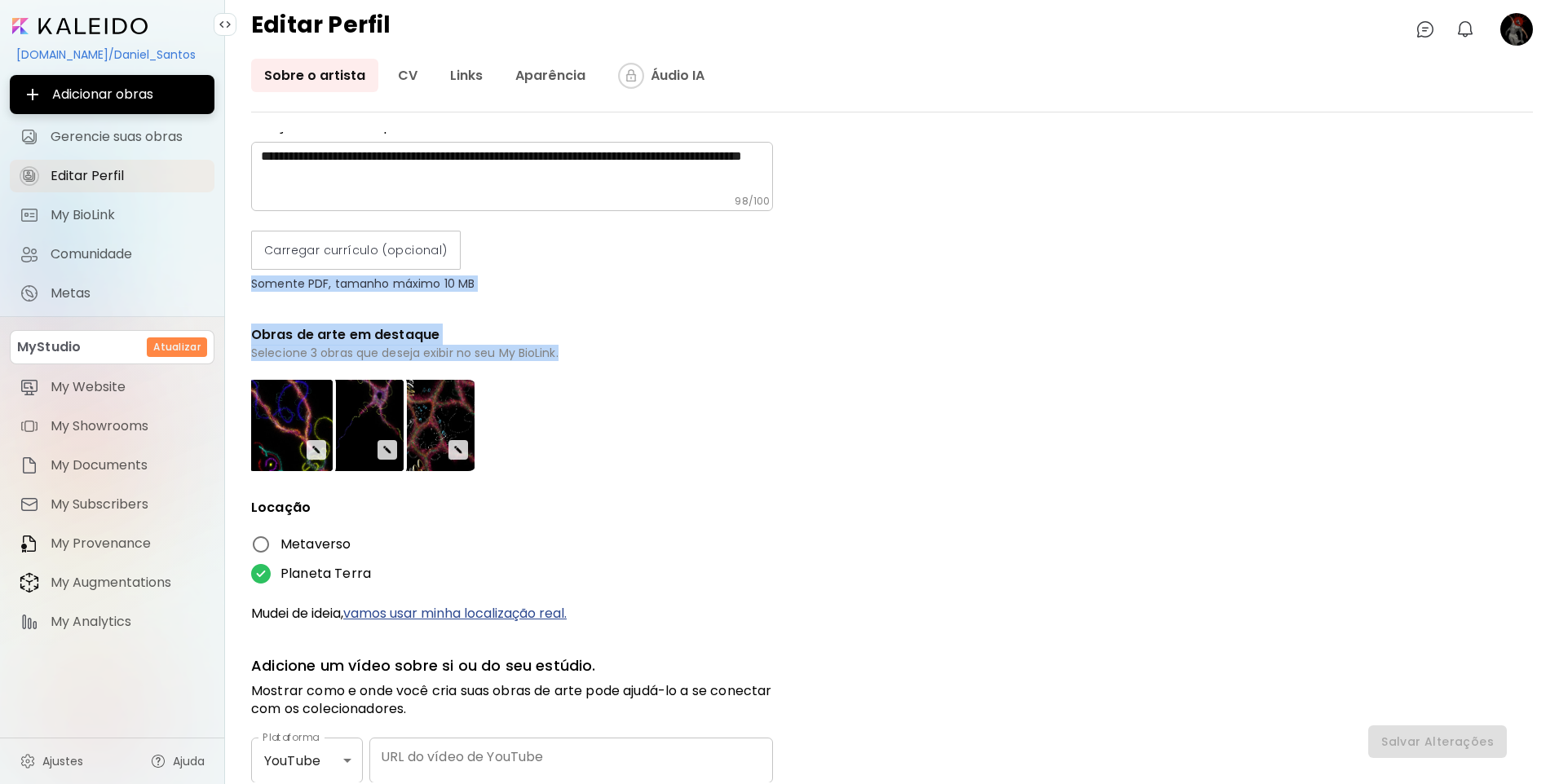
drag, startPoint x: 609, startPoint y: 313, endPoint x: 616, endPoint y: 240, distance: 73.3
click at [616, 240] on div "**********" at bounding box center [512, 330] width 522 height 1211
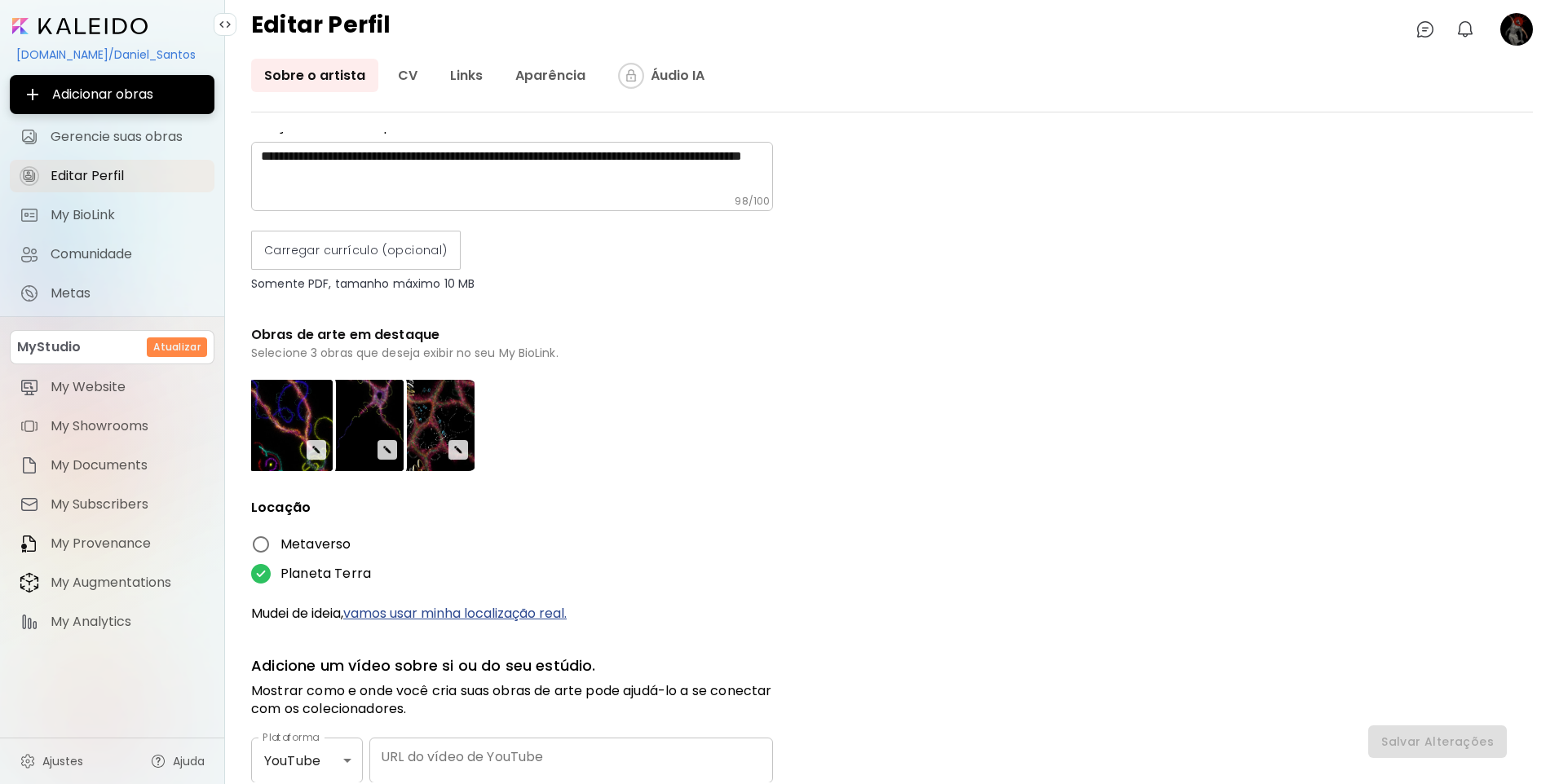
click at [1180, 239] on div "**********" at bounding box center [892, 457] width 1281 height 650
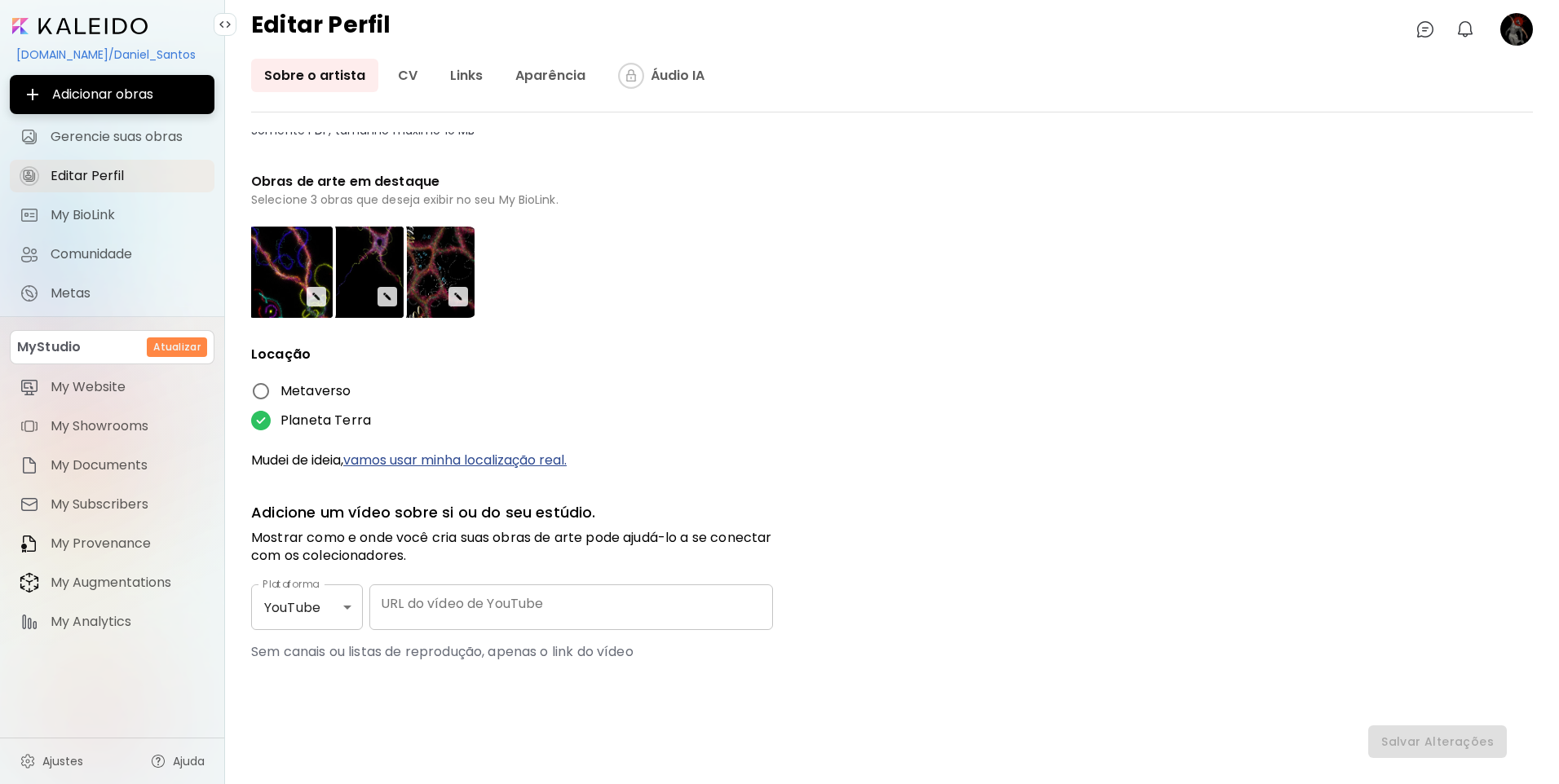
scroll to position [561, 0]
click at [385, 297] on div "Editar" at bounding box center [361, 271] width 85 height 91
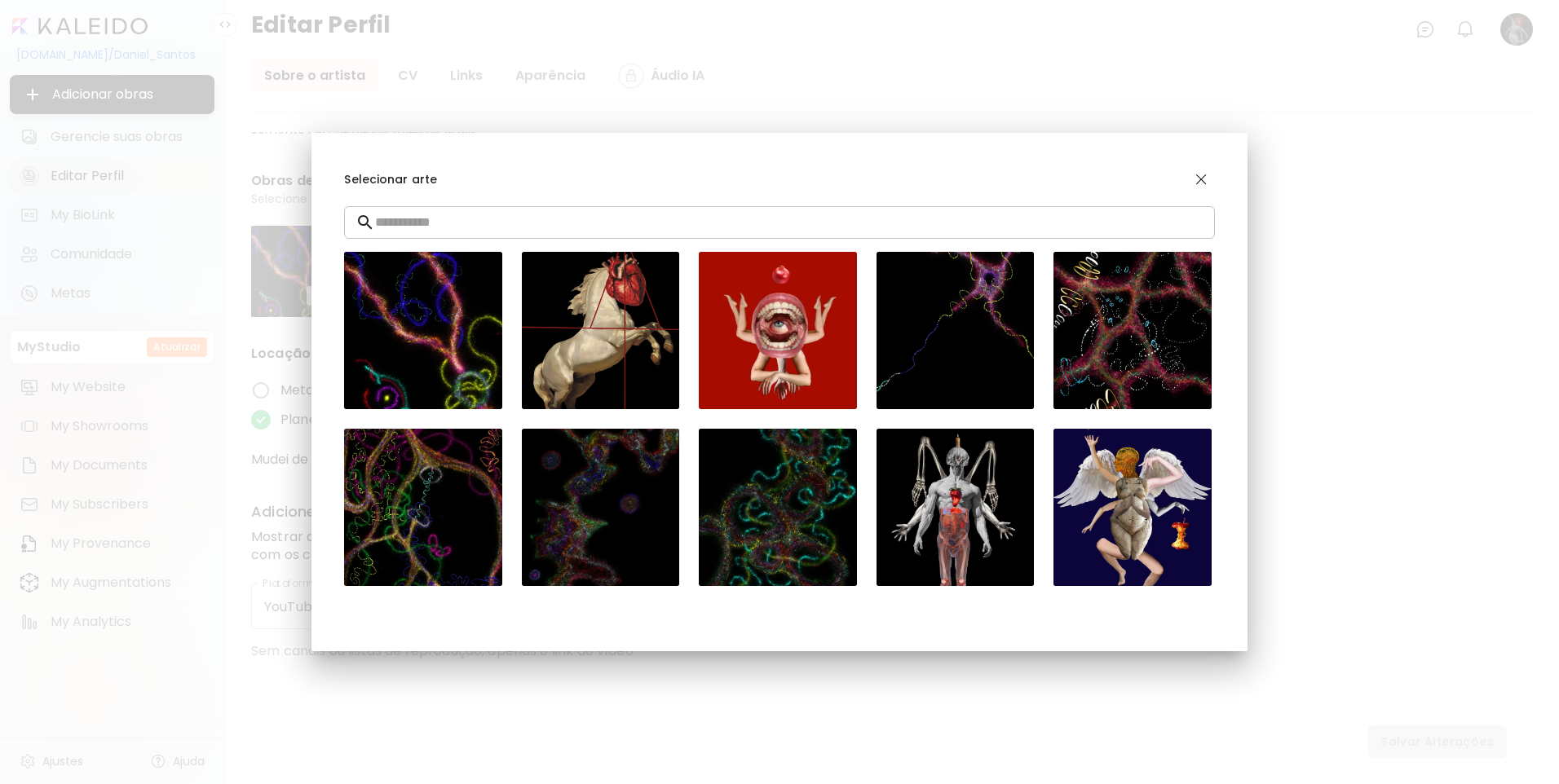
click at [613, 234] on input "text" at bounding box center [794, 222] width 839 height 46
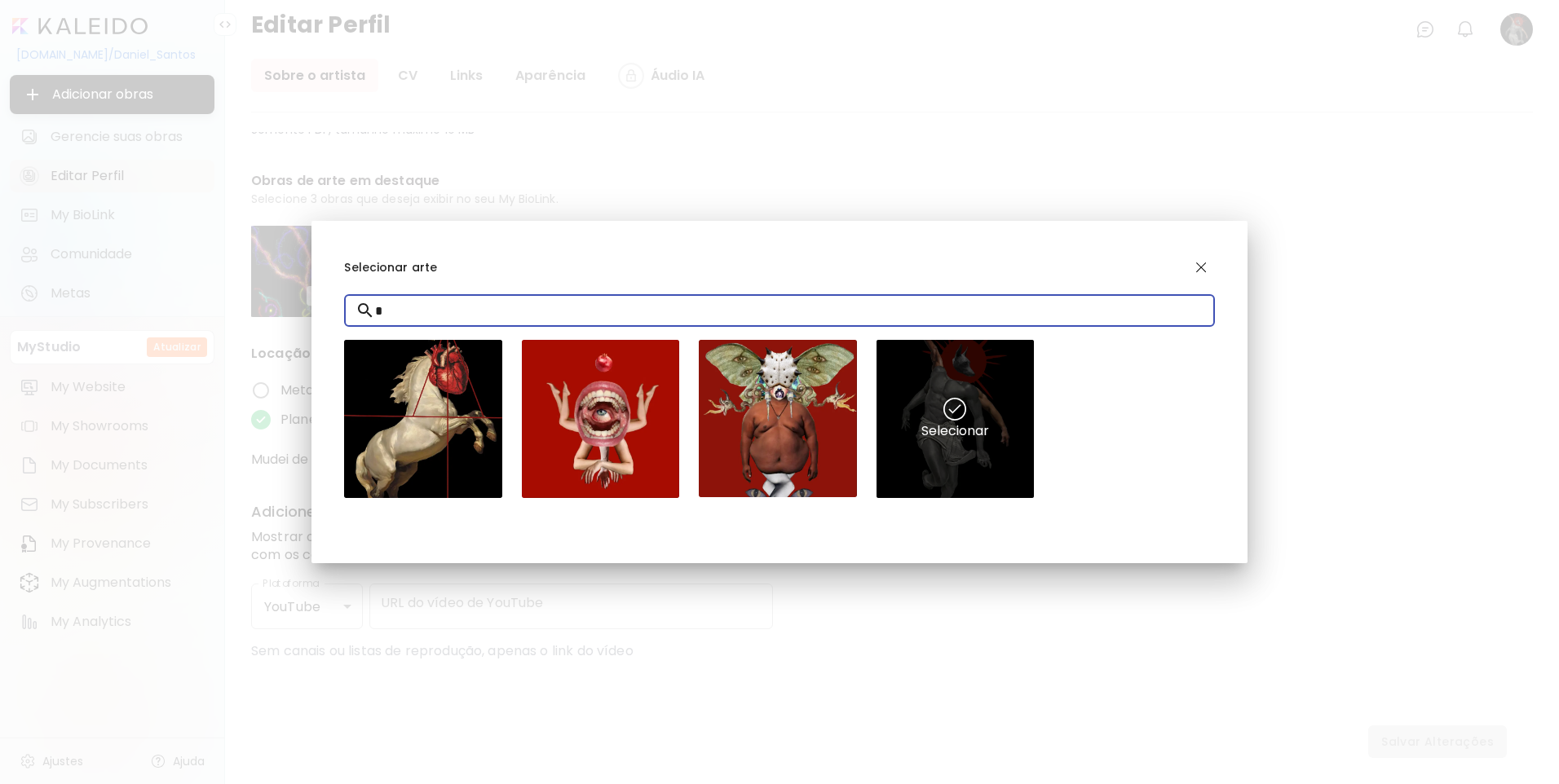
type input "*"
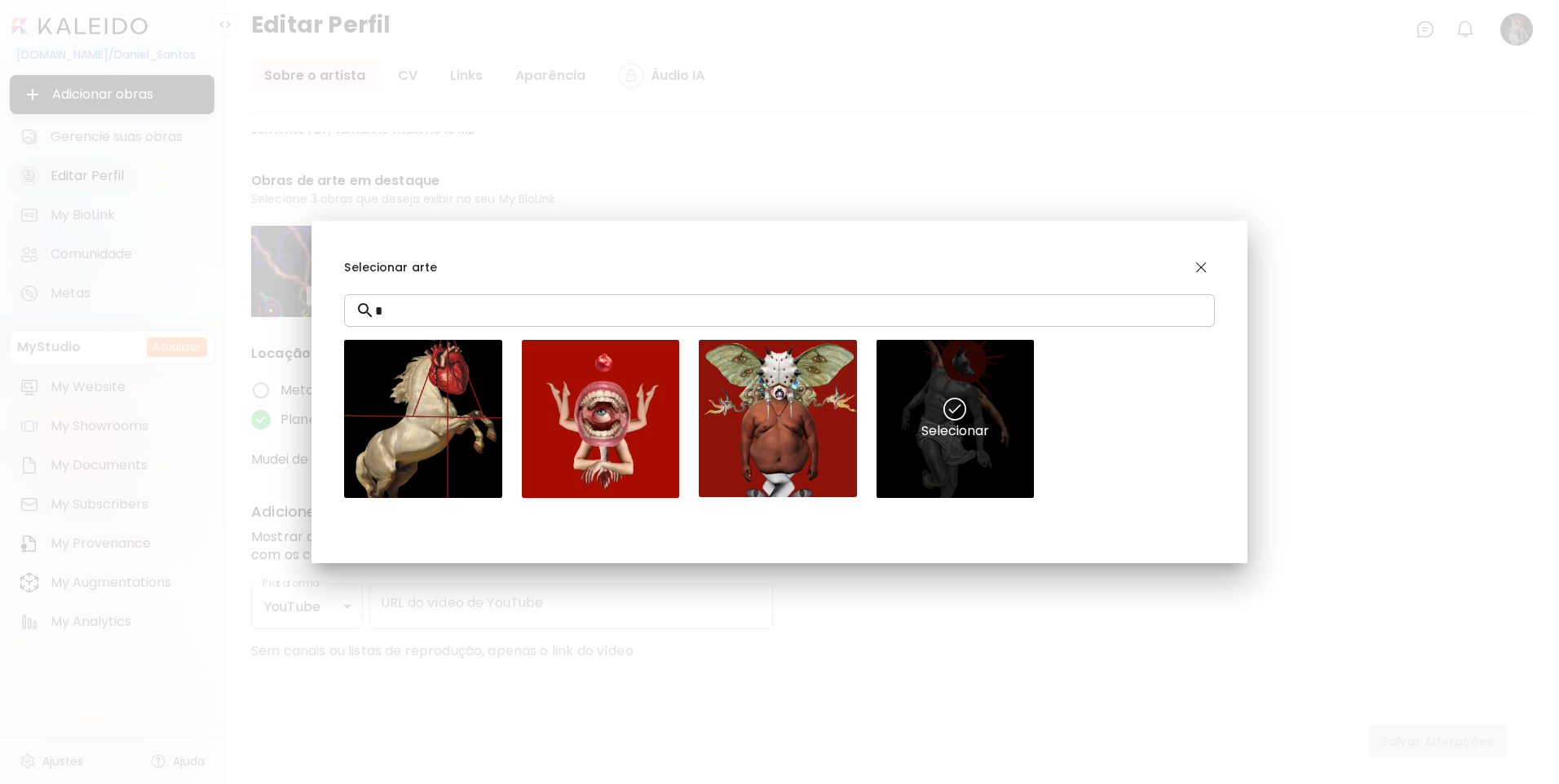
click at [967, 384] on div "Selecionar" at bounding box center [954, 418] width 157 height 157
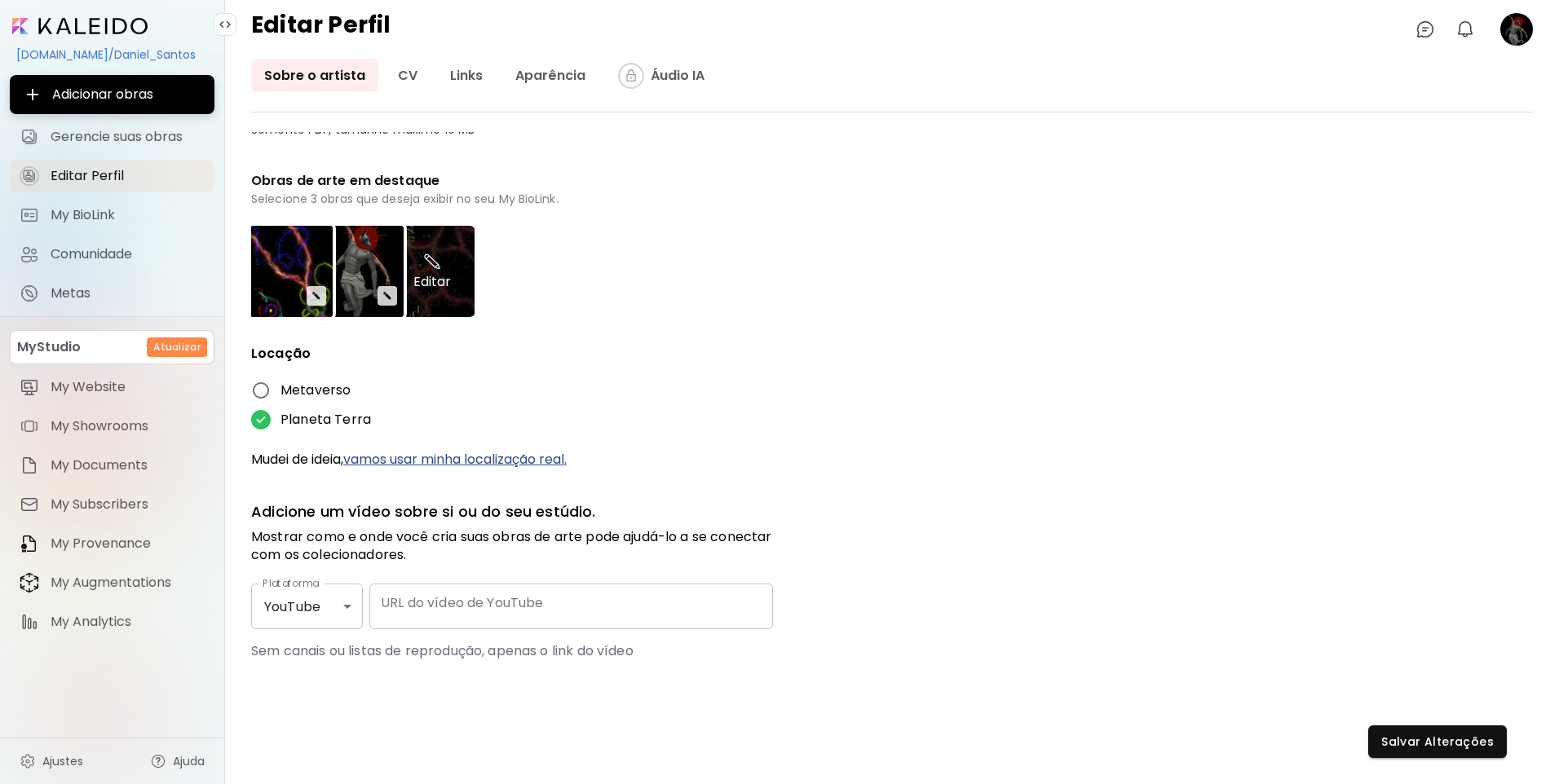
click at [448, 279] on div "Editar" at bounding box center [432, 271] width 85 height 91
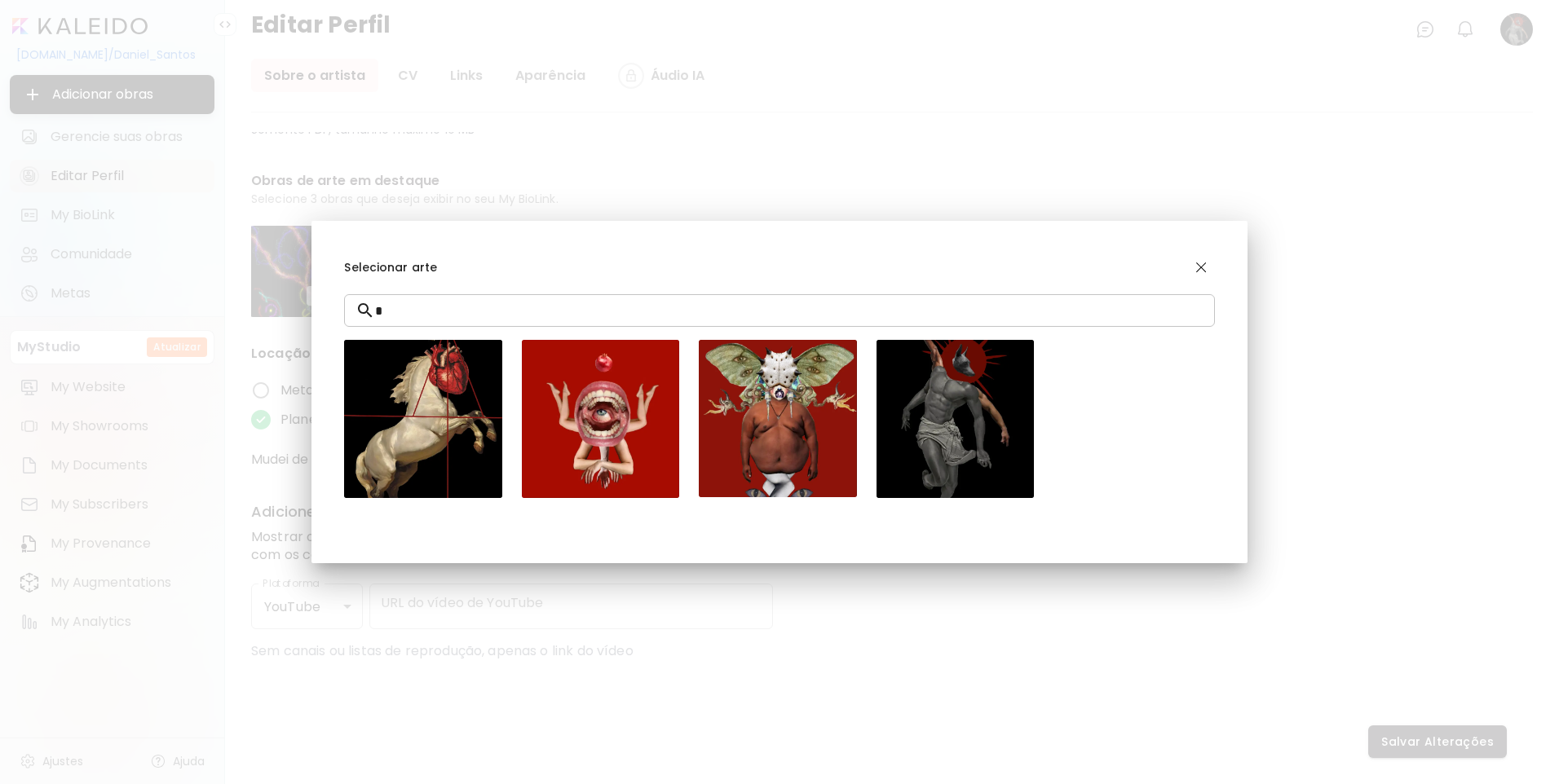
click at [470, 328] on input "*" at bounding box center [794, 310] width 839 height 46
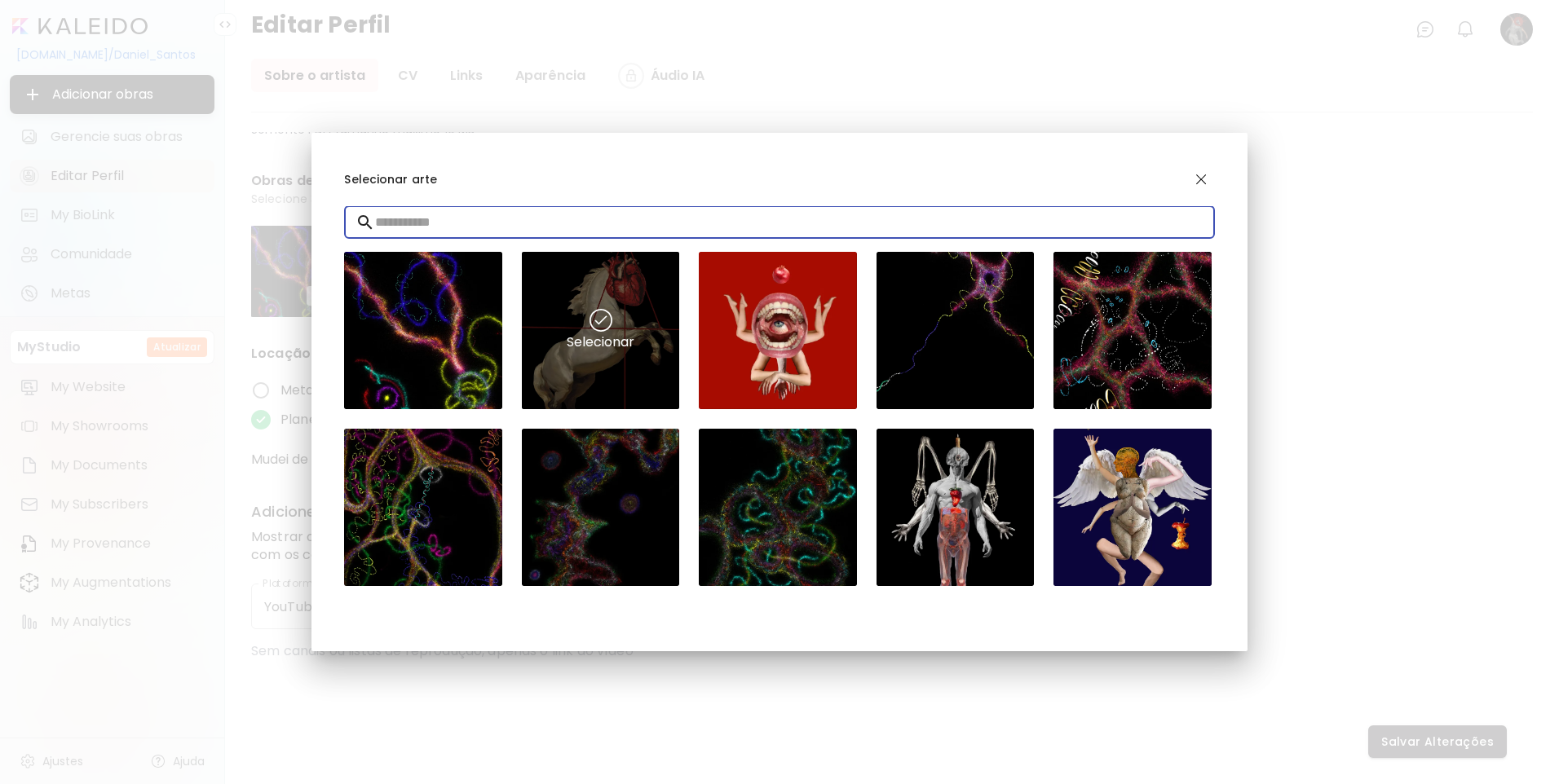
click at [641, 294] on div "Selecionar" at bounding box center [600, 330] width 157 height 157
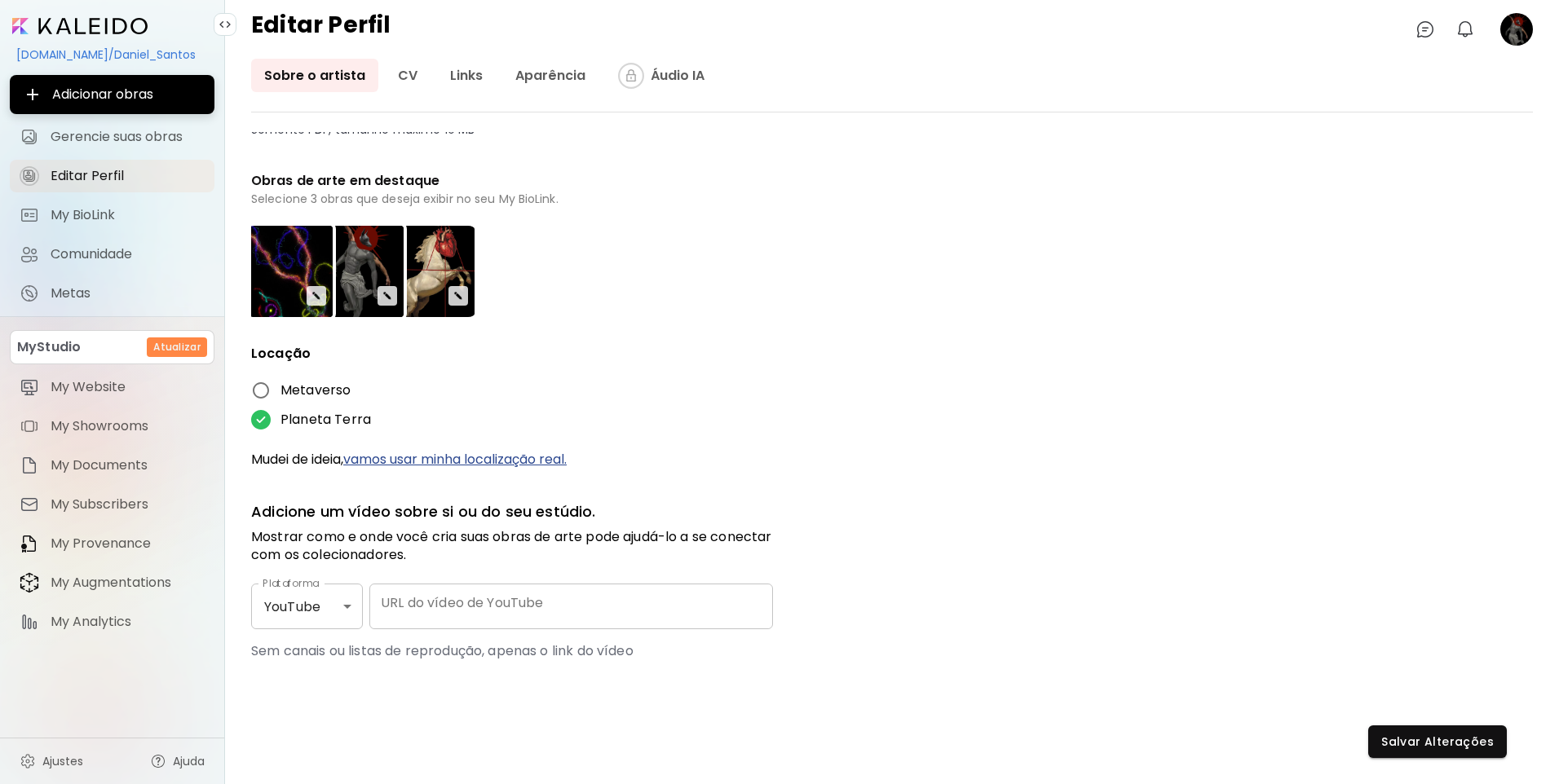
click at [354, 594] on div "YouTube ******* Plataforma" at bounding box center [307, 606] width 111 height 46
click at [352, 608] on div "YouTube ******* Plataforma" at bounding box center [307, 606] width 111 height 46
click at [347, 606] on body "**********" at bounding box center [780, 392] width 1559 height 784
click at [347, 606] on li "YouTube" at bounding box center [299, 605] width 97 height 29
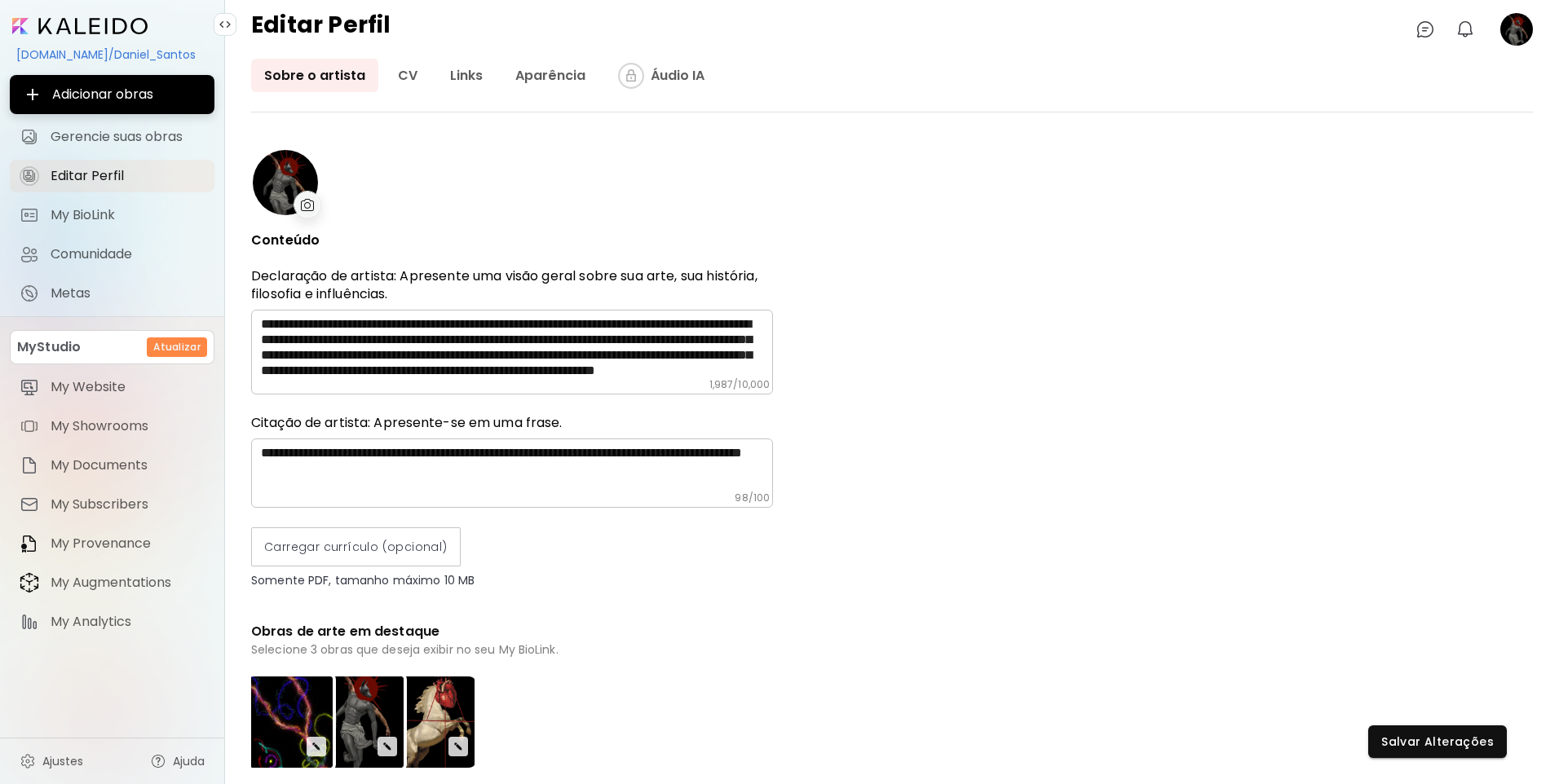
scroll to position [72, 0]
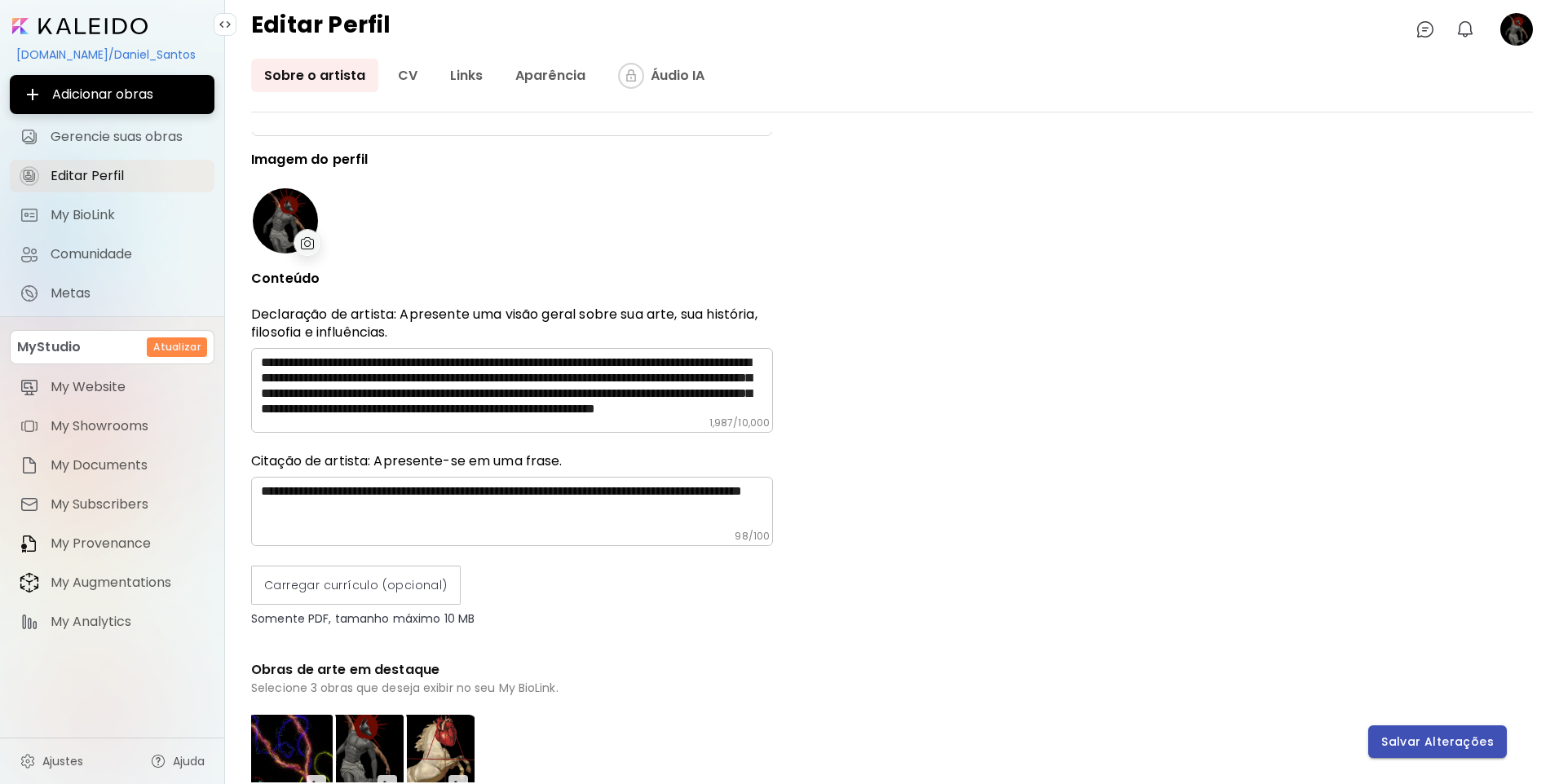
click at [1398, 750] on span "Salvar Alterações" at bounding box center [1437, 742] width 112 height 17
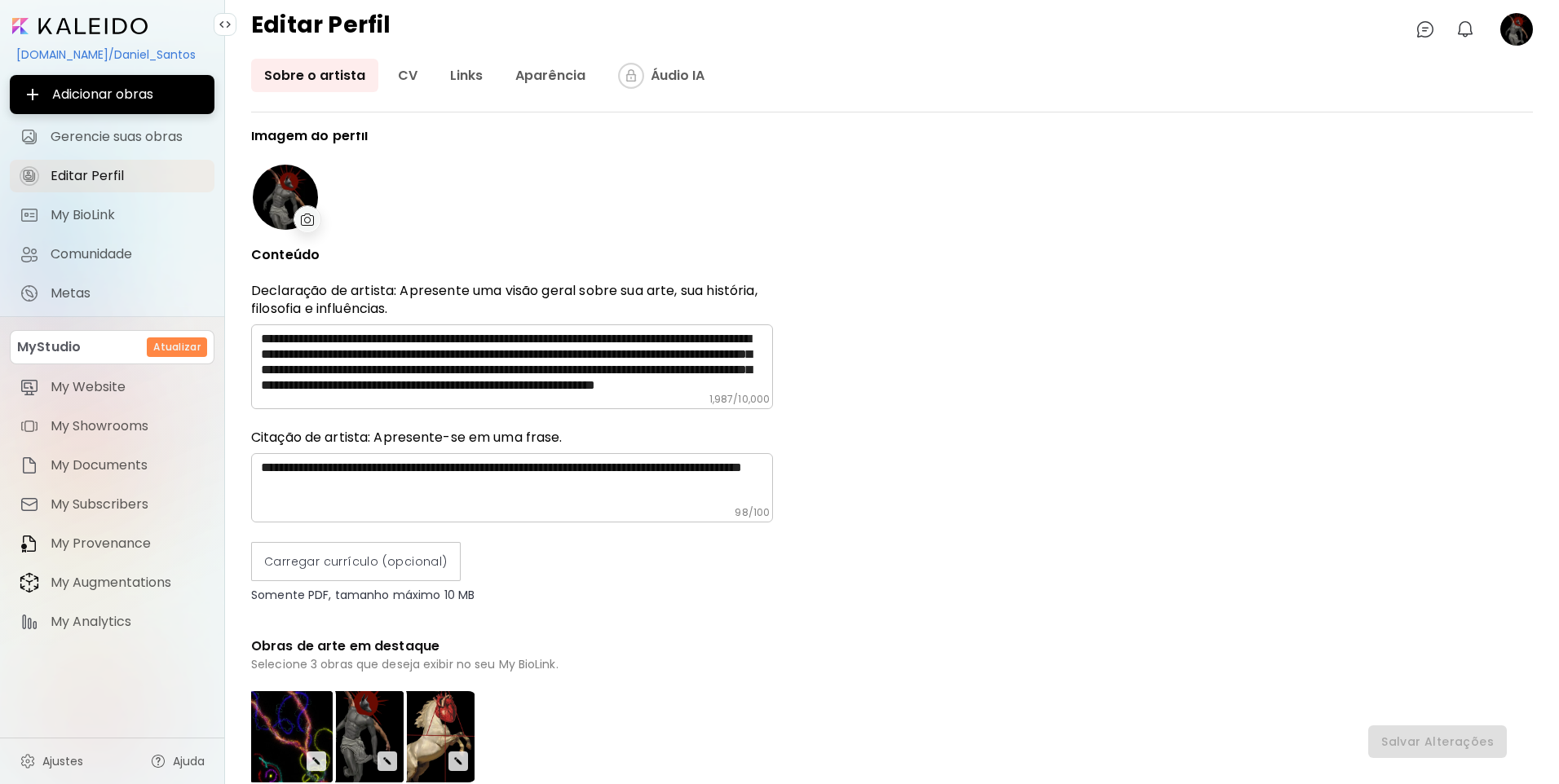
scroll to position [0, 0]
